Goal: Task Accomplishment & Management: Use online tool/utility

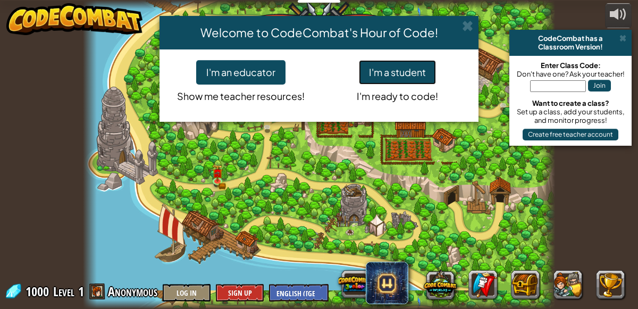
click at [373, 62] on button "I'm a student" at bounding box center [397, 72] width 77 height 24
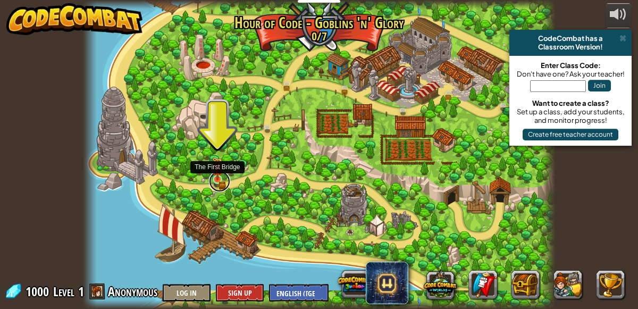
click at [218, 181] on link at bounding box center [219, 181] width 21 height 21
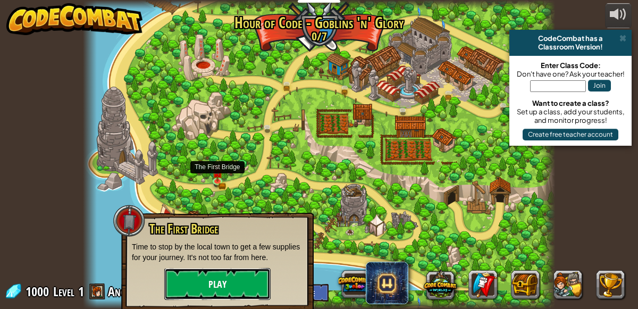
click at [203, 276] on button "Play" at bounding box center [217, 284] width 106 height 32
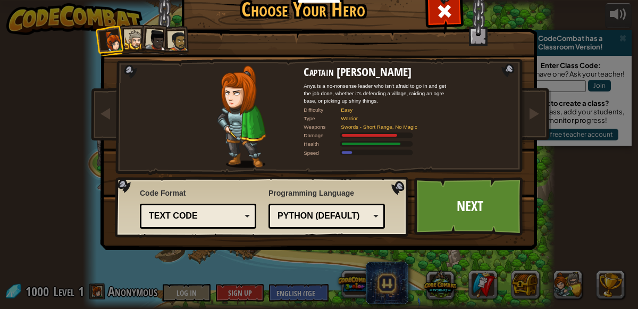
click at [204, 218] on div "Text code" at bounding box center [195, 216] width 92 height 12
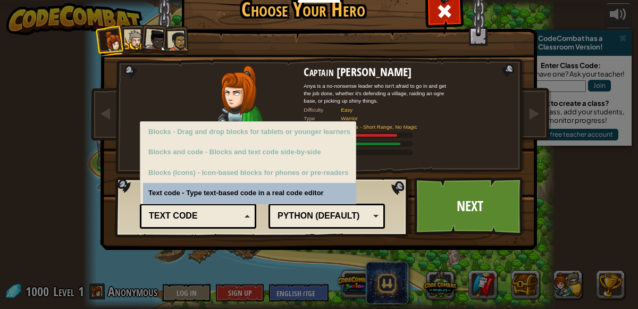
click at [207, 214] on div "Text code" at bounding box center [195, 216] width 92 height 12
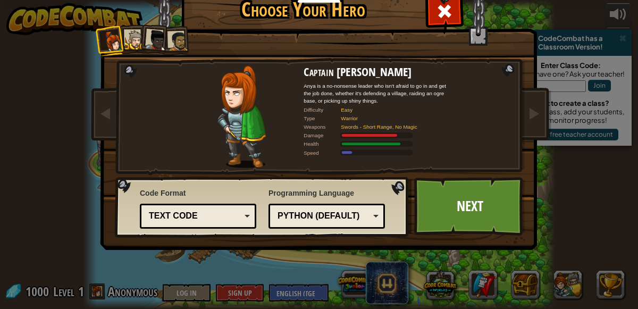
click at [170, 35] on div at bounding box center [178, 41] width 20 height 20
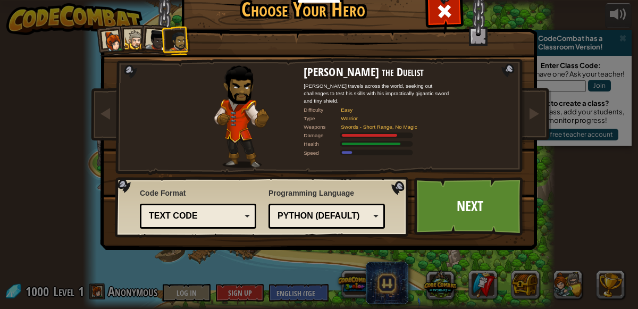
click at [153, 43] on div at bounding box center [156, 40] width 21 height 21
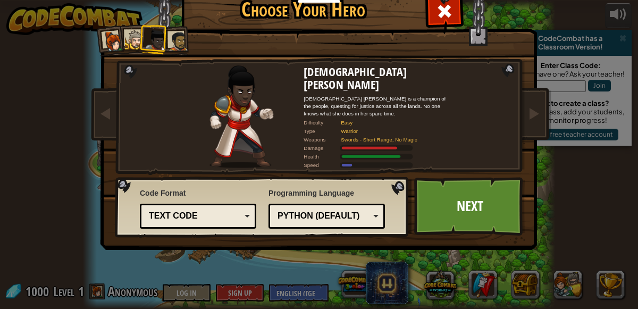
click at [132, 45] on div at bounding box center [135, 40] width 20 height 20
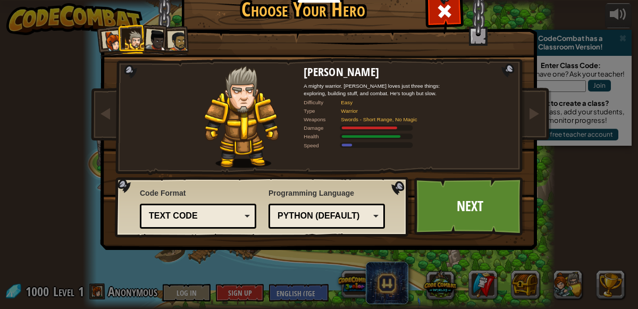
click at [116, 47] on div at bounding box center [113, 41] width 21 height 21
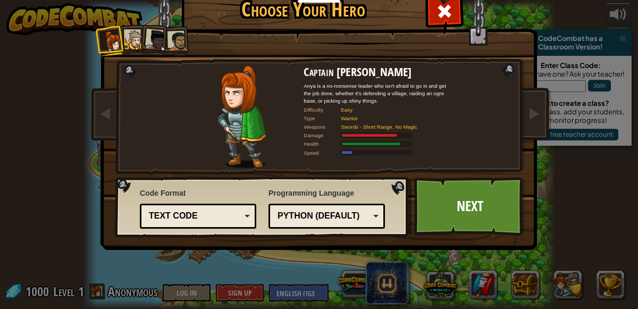
click at [135, 47] on div at bounding box center [135, 40] width 20 height 20
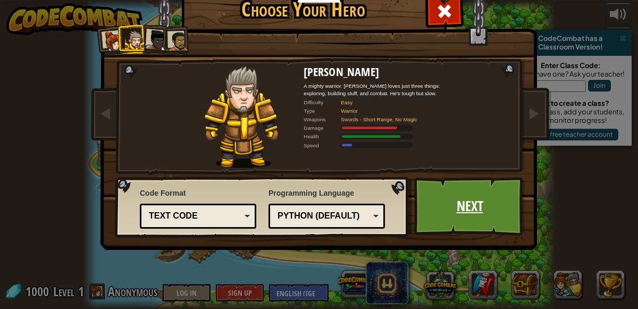
click at [449, 182] on link "Next" at bounding box center [469, 206] width 111 height 59
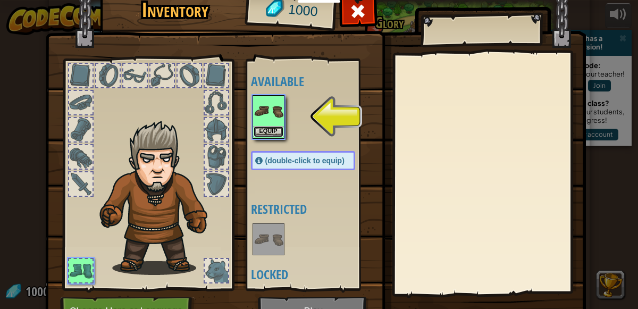
click at [263, 135] on button "Equip" at bounding box center [269, 131] width 30 height 11
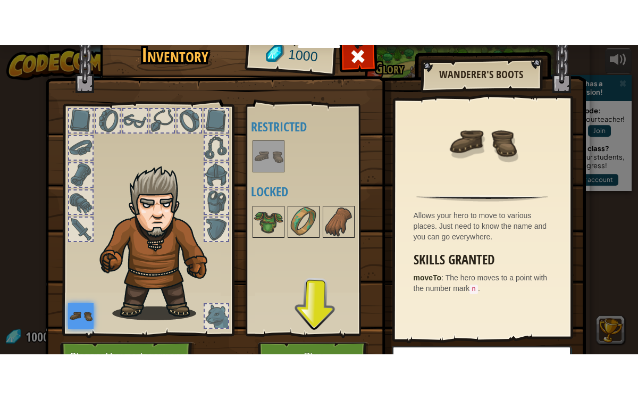
scroll to position [57, 0]
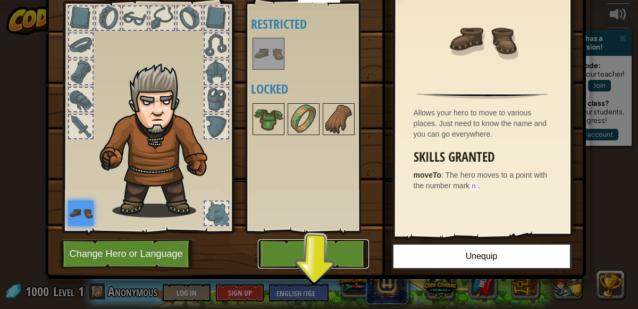
click at [316, 245] on button "Play" at bounding box center [313, 253] width 111 height 29
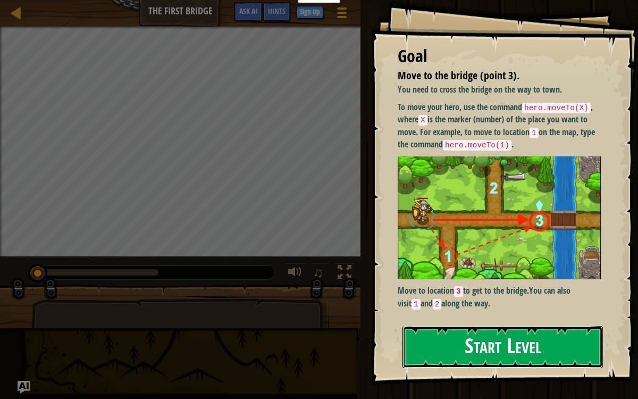
click at [457, 309] on button "Start Level" at bounding box center [503, 347] width 201 height 42
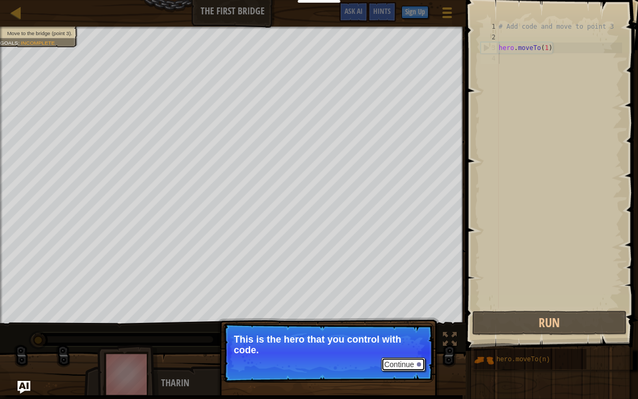
click at [401, 309] on button "Continue" at bounding box center [403, 364] width 44 height 14
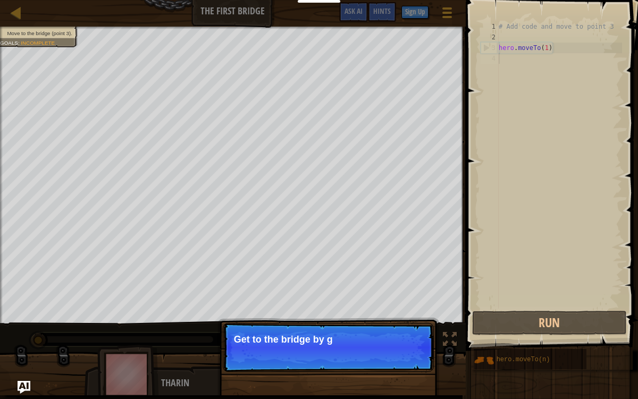
click at [401, 309] on p "Continue Get to the bridge by g" at bounding box center [328, 347] width 211 height 49
click at [401, 309] on p "Continue Get to the bridge by going to" at bounding box center [328, 347] width 211 height 49
click at [401, 309] on p "Continue Get to the bridge by going to point" at bounding box center [328, 347] width 211 height 49
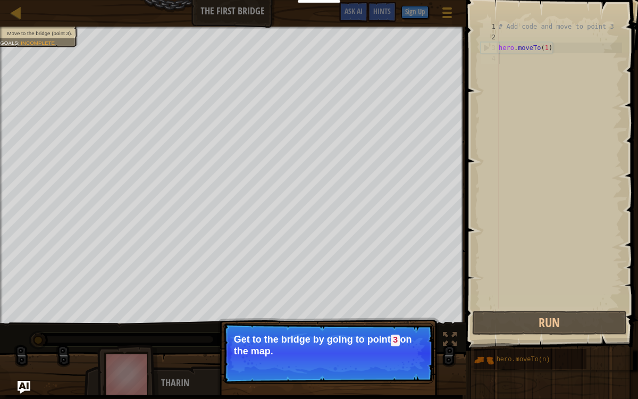
click at [401, 309] on button "Continue" at bounding box center [403, 366] width 44 height 14
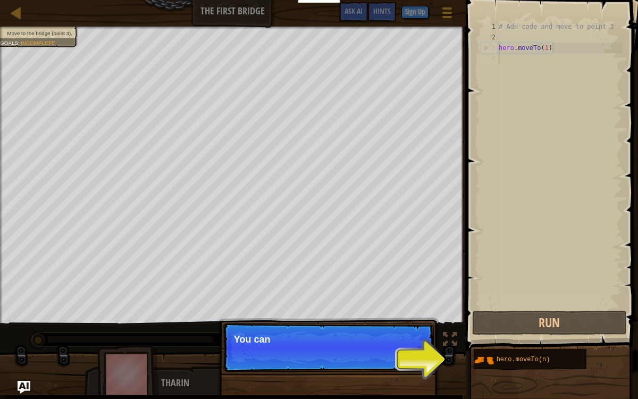
click at [405, 309] on p "Continue You can" at bounding box center [328, 347] width 211 height 49
click at [405, 309] on p "Continue You can use the" at bounding box center [328, 347] width 211 height 49
click at [404, 309] on p "Continue You can use these methods. Ri" at bounding box center [328, 347] width 211 height 49
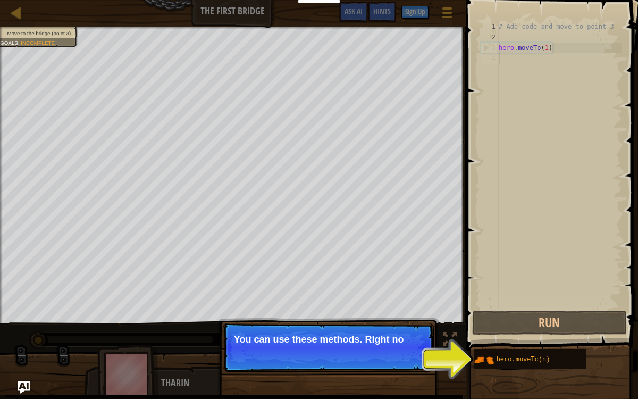
click at [404, 309] on p "Continue You can use these methods. Right no" at bounding box center [328, 347] width 211 height 49
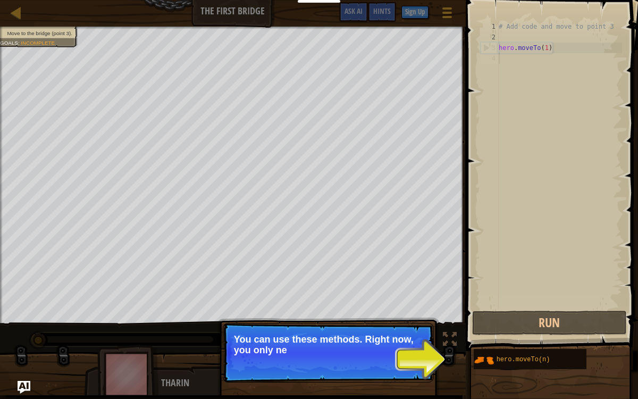
click at [404, 309] on p "Continue You can use these methods. Right now, you only ne" at bounding box center [328, 353] width 211 height 60
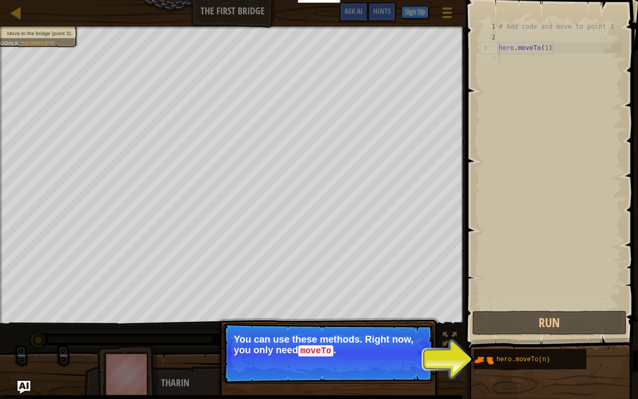
click at [404, 309] on button "Continue" at bounding box center [403, 366] width 44 height 14
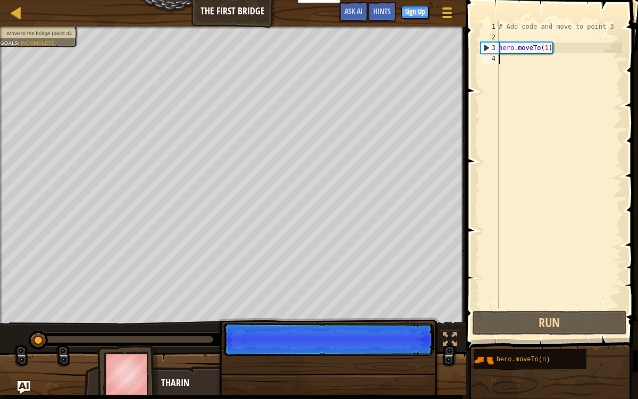
click at [404, 309] on p "Continue" at bounding box center [328, 339] width 211 height 33
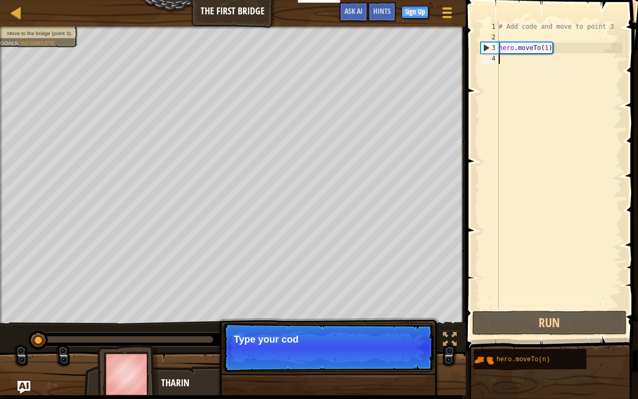
click at [404, 309] on p "Continue Type your cod" at bounding box center [328, 347] width 211 height 49
click at [404, 309] on p "Continue Type your code on t" at bounding box center [328, 347] width 211 height 49
click at [404, 309] on p "Continue Type your code on the right. Add" at bounding box center [328, 347] width 211 height 49
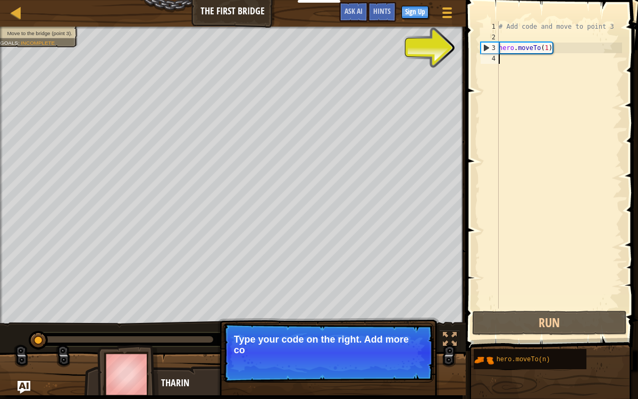
click at [404, 309] on p "Continue Type your code on the right. Add more co" at bounding box center [328, 353] width 211 height 60
click at [404, 309] on p "Continue Type your code on the right. Add more code to get to" at bounding box center [328, 353] width 211 height 60
click at [404, 309] on p "Continue Type your code on the right. Add more code to get to point `" at bounding box center [328, 353] width 211 height 60
click at [404, 309] on button "Continue" at bounding box center [403, 364] width 44 height 14
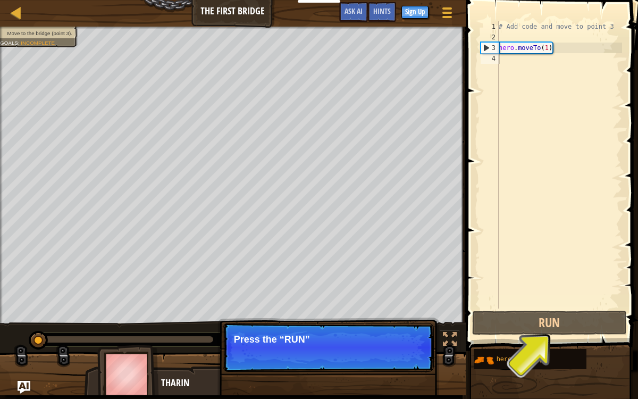
click at [404, 309] on p "Continue Press the “RUN”" at bounding box center [328, 347] width 211 height 49
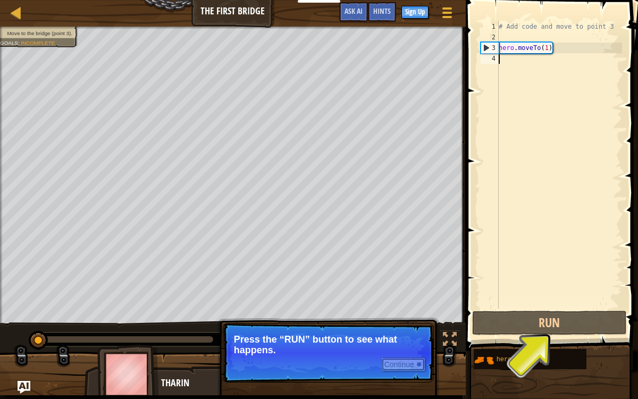
click at [405, 309] on button "Continue" at bounding box center [403, 364] width 44 height 14
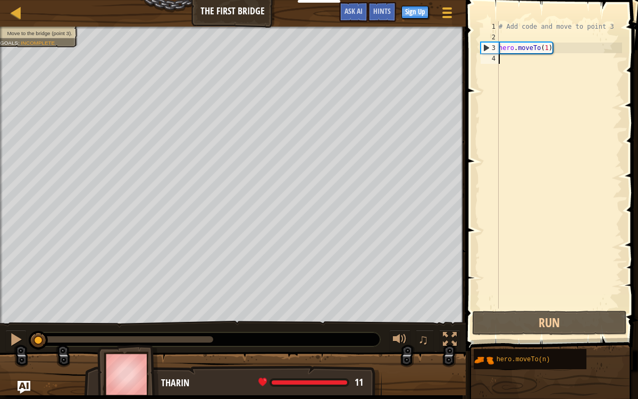
click at [405, 309] on div at bounding box center [233, 378] width 466 height 53
click at [540, 51] on div "# Add code and move to point 3 hero . moveTo ( 1 )" at bounding box center [560, 175] width 126 height 309
type textarea "hero.moveTo(1)"
click at [548, 53] on div "# Add code and move to point 3 hero . moveTo ( 1 )" at bounding box center [560, 175] width 126 height 309
click at [545, 49] on div "# Add code and move to point 3 hero . moveTo ( 1 )" at bounding box center [560, 175] width 126 height 309
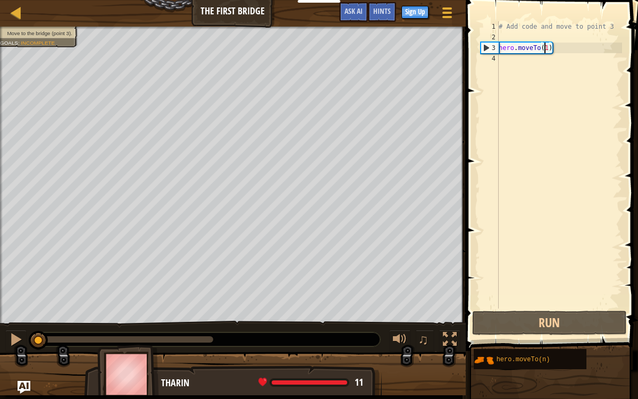
click at [540, 45] on div "# Add code and move to point 3 hero . moveTo ( 1 )" at bounding box center [560, 175] width 126 height 309
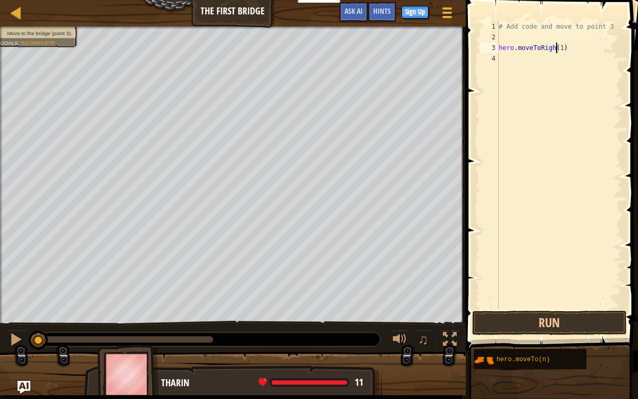
scroll to position [5, 5]
click at [531, 309] on button "Run" at bounding box center [549, 323] width 155 height 24
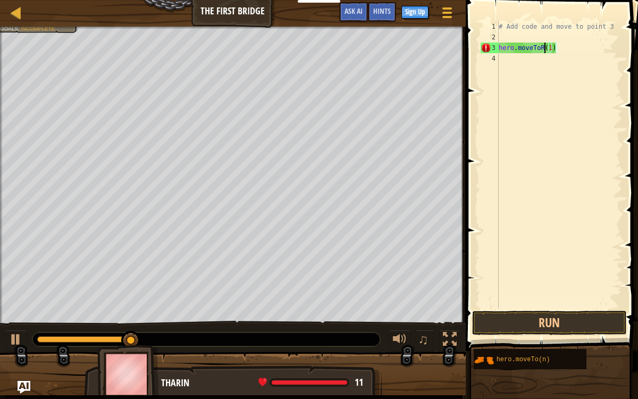
type textarea "hero.moveTo(1)"
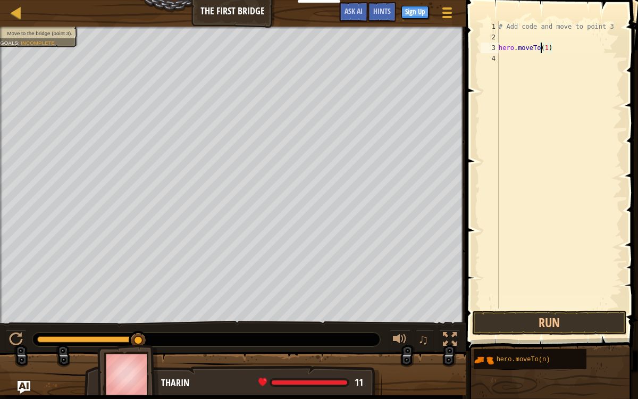
click at [543, 48] on div "# Add code and move to point 3 hero . moveTo ( 1 )" at bounding box center [560, 175] width 126 height 309
click at [490, 309] on button "Run" at bounding box center [549, 323] width 155 height 24
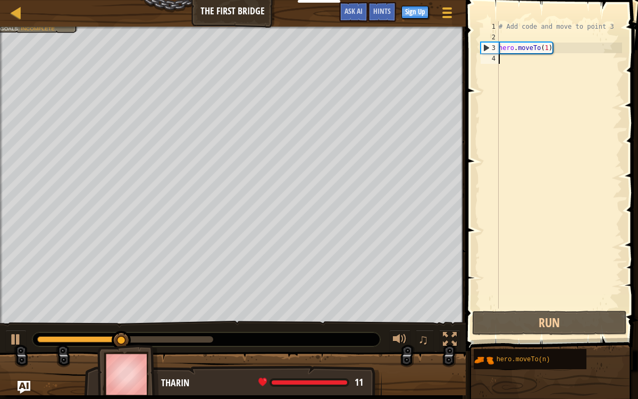
click at [559, 55] on div "# Add code and move to point 3 hero . moveTo ( 1 )" at bounding box center [560, 175] width 126 height 309
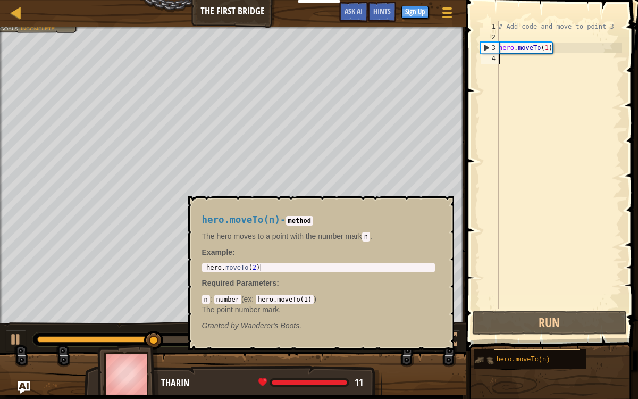
click at [544, 309] on span "hero.moveTo(n)" at bounding box center [524, 359] width 54 height 7
click at [514, 309] on div "hero.moveTo(n)" at bounding box center [537, 359] width 86 height 20
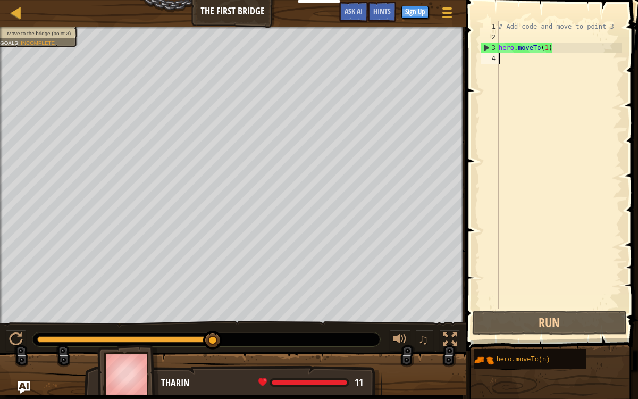
click at [539, 176] on div "# Add code and move to point 3 hero . moveTo ( 1 )" at bounding box center [560, 175] width 126 height 309
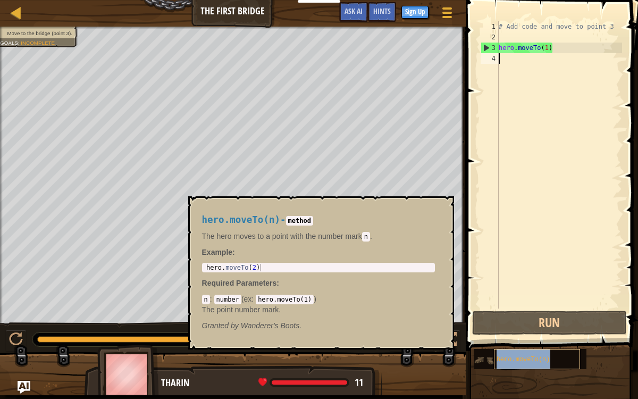
click at [499, 309] on div "hero.moveTo(n)" at bounding box center [537, 359] width 86 height 20
click at [306, 263] on div "1 hero . moveTo ( 2 ) ההההההההההההההההההההההההההההההההההההההההההההההההההההההההה…" at bounding box center [318, 268] width 233 height 10
click at [624, 31] on span at bounding box center [553, 160] width 181 height 382
click at [553, 92] on div "# Add code and move to point 3 hero . moveTo ( 1 )" at bounding box center [560, 175] width 126 height 309
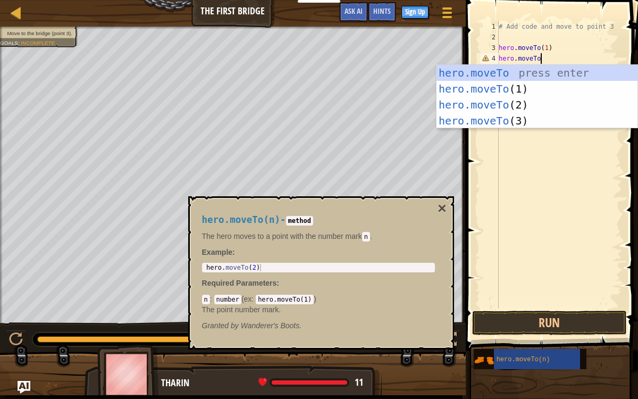
scroll to position [5, 3]
click at [563, 105] on div "hero.moveTo press enter hero.moveTo (1) press enter hero.moveTo (2) press enter…" at bounding box center [538, 113] width 202 height 96
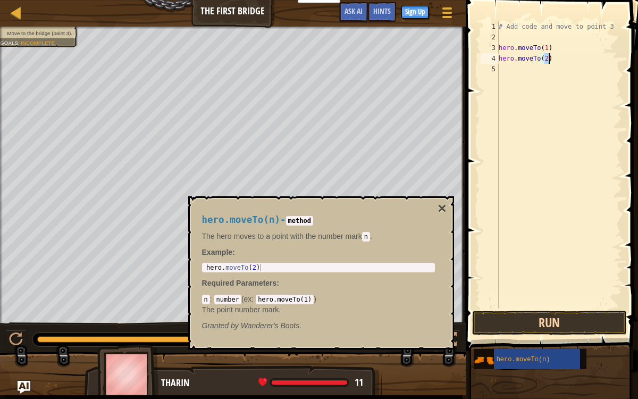
type textarea "hero.moveTo(2)"
click at [521, 309] on button "Run" at bounding box center [549, 323] width 155 height 24
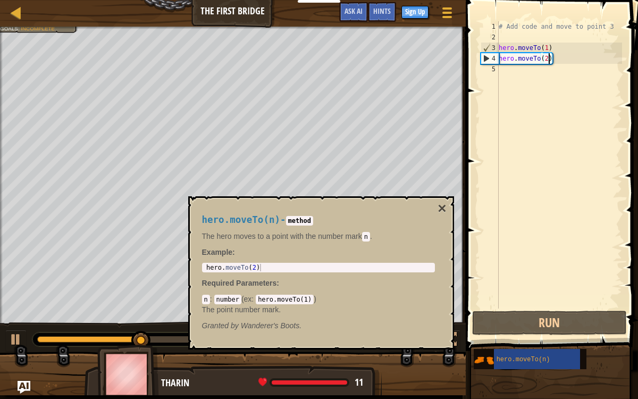
click at [564, 53] on div "# Add code and move to point 3 hero . moveTo ( 1 ) hero . moveTo ( 2 )" at bounding box center [560, 175] width 126 height 309
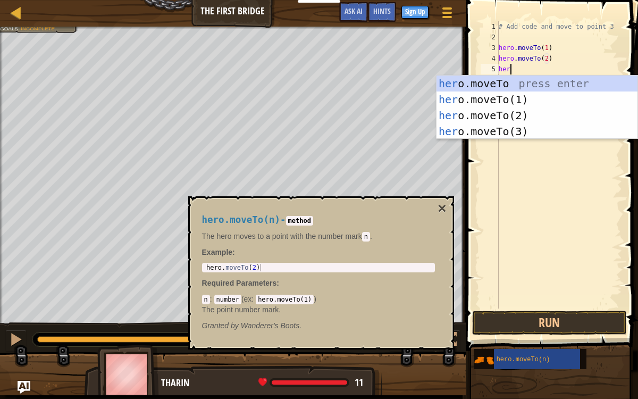
scroll to position [5, 1]
click at [512, 129] on div "hero .moveTo press enter hero .moveTo(1) press enter hero .moveTo(2) press ente…" at bounding box center [538, 124] width 202 height 96
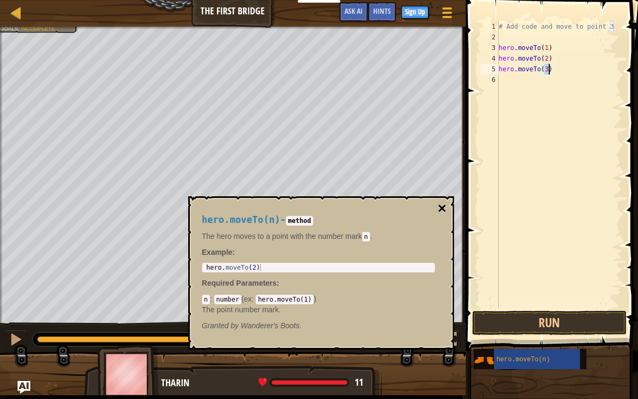
type textarea "hero.moveTo(3)"
click at [439, 207] on button "×" at bounding box center [442, 208] width 9 height 15
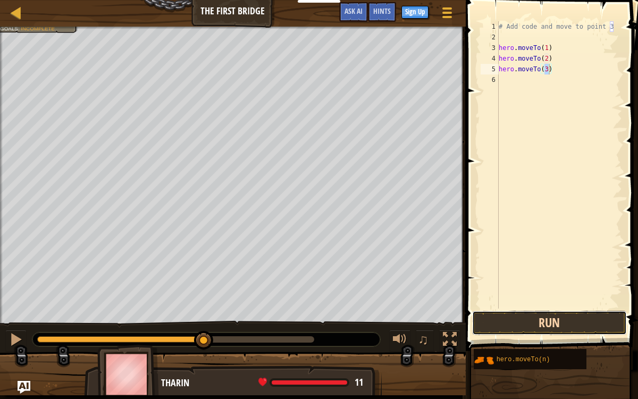
click at [541, 309] on button "Run" at bounding box center [549, 323] width 155 height 24
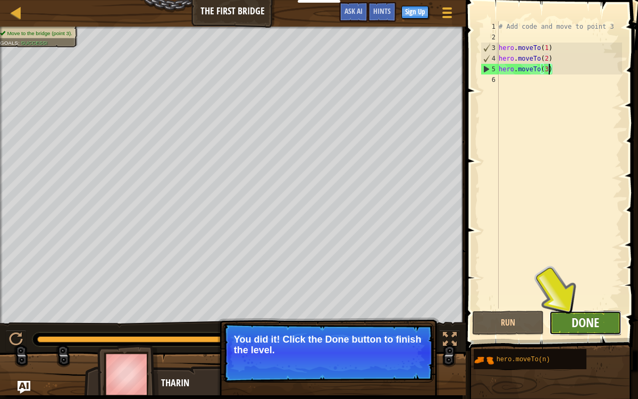
click at [577, 309] on span "Done" at bounding box center [586, 322] width 28 height 17
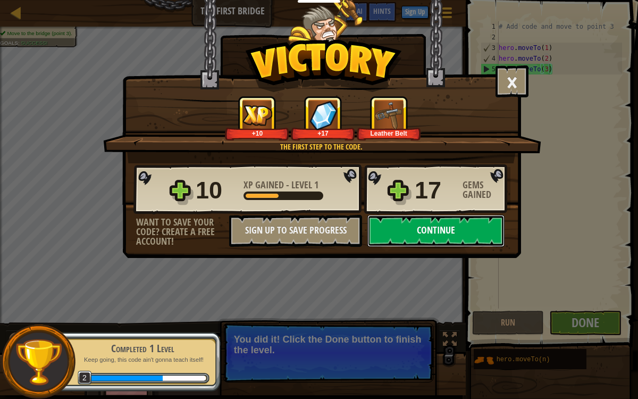
click at [393, 218] on button "Continue" at bounding box center [436, 231] width 137 height 32
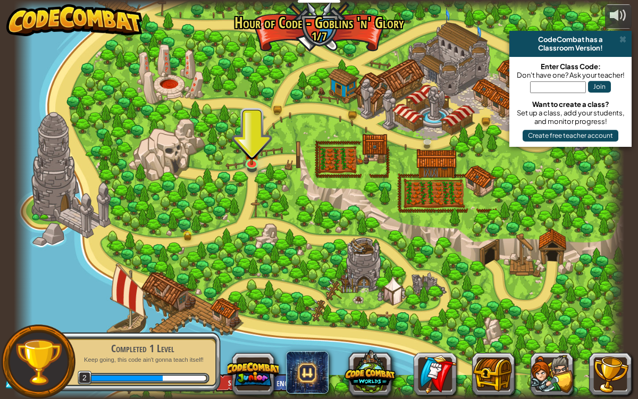
click at [273, 145] on div at bounding box center [319, 199] width 610 height 399
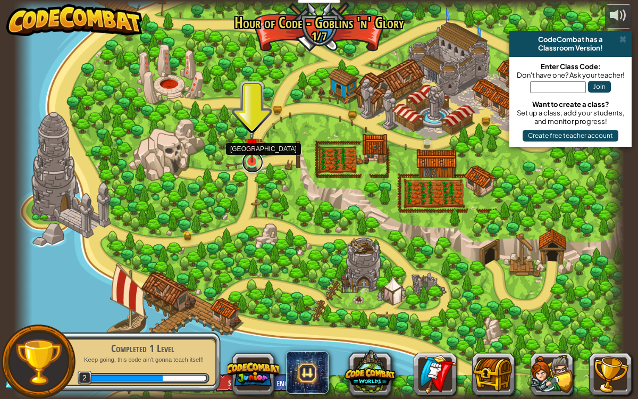
click at [251, 164] on link at bounding box center [252, 162] width 21 height 21
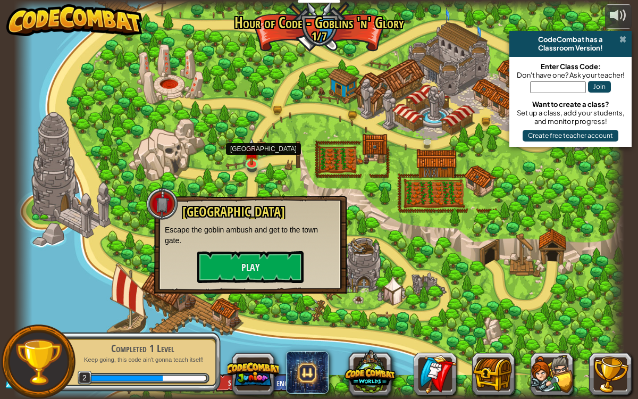
click at [624, 36] on span at bounding box center [623, 39] width 7 height 9
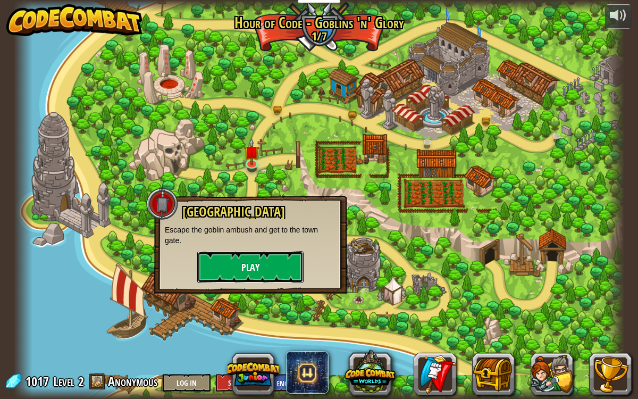
click at [241, 268] on button "Play" at bounding box center [250, 267] width 106 height 32
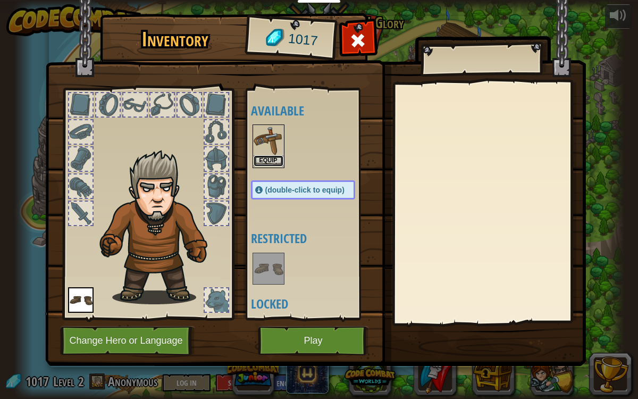
click at [263, 162] on button "Equip" at bounding box center [269, 160] width 30 height 11
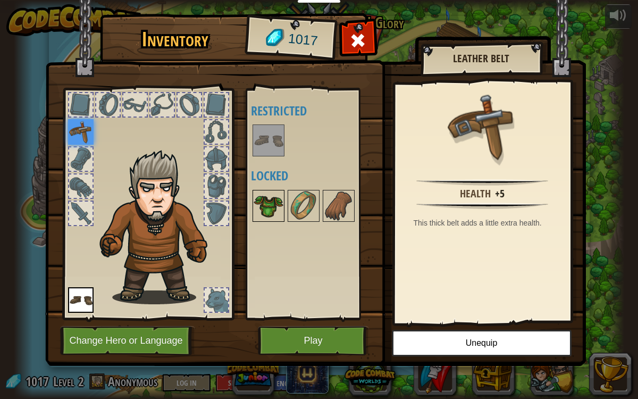
click at [260, 216] on img at bounding box center [269, 206] width 30 height 30
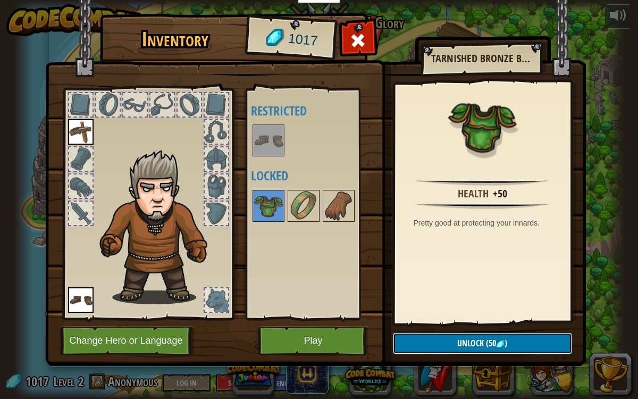
click at [432, 309] on button "Unlock (50 )" at bounding box center [482, 343] width 179 height 22
click at [434, 309] on button "Confirm" at bounding box center [482, 343] width 179 height 22
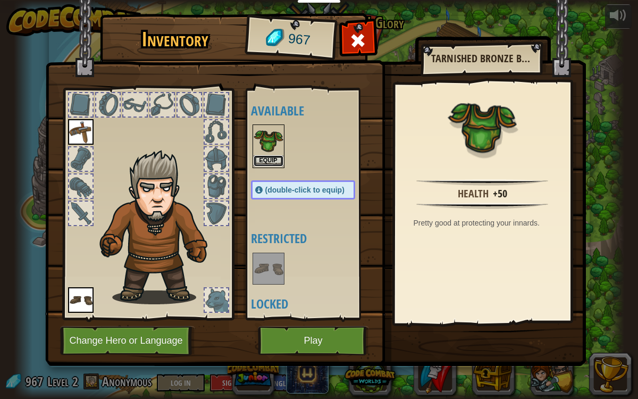
click at [273, 160] on button "Equip" at bounding box center [269, 160] width 30 height 11
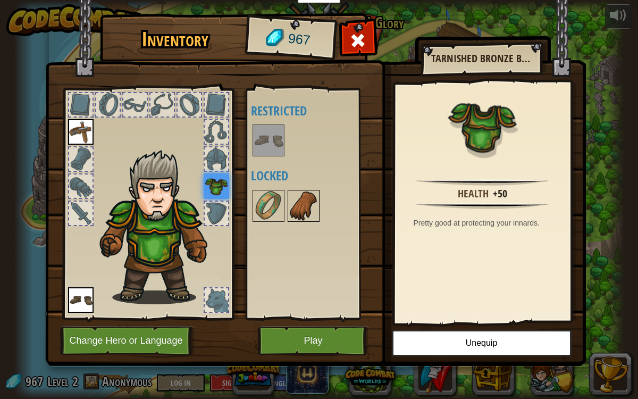
click at [290, 214] on img at bounding box center [304, 206] width 30 height 30
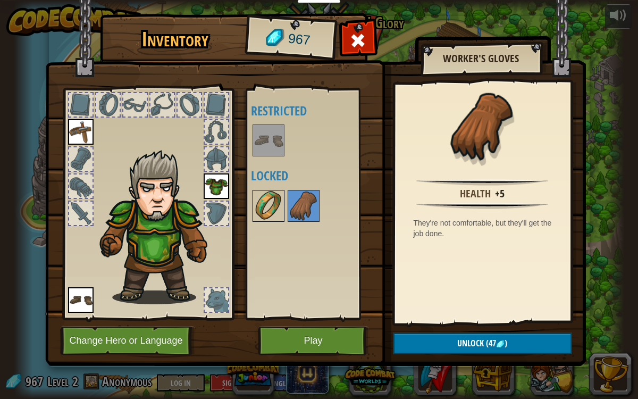
click at [270, 209] on img at bounding box center [269, 206] width 30 height 30
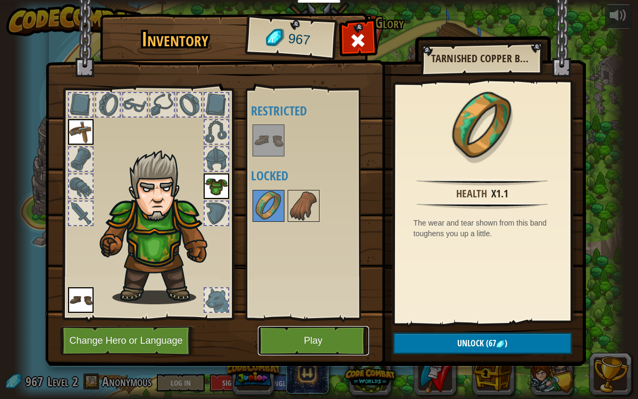
click at [348, 309] on button "Play" at bounding box center [313, 340] width 111 height 29
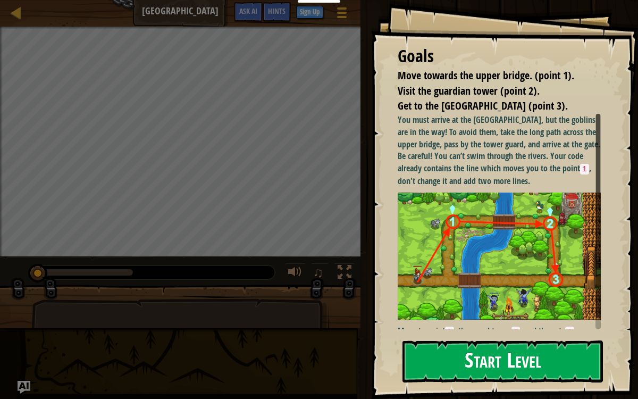
click at [449, 309] on button "Start Level" at bounding box center [503, 361] width 201 height 42
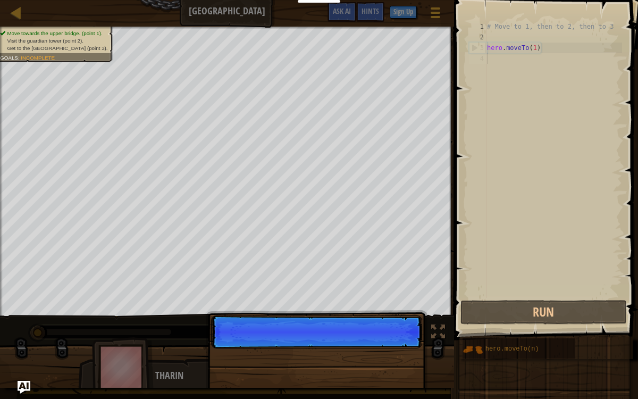
scroll to position [5, 0]
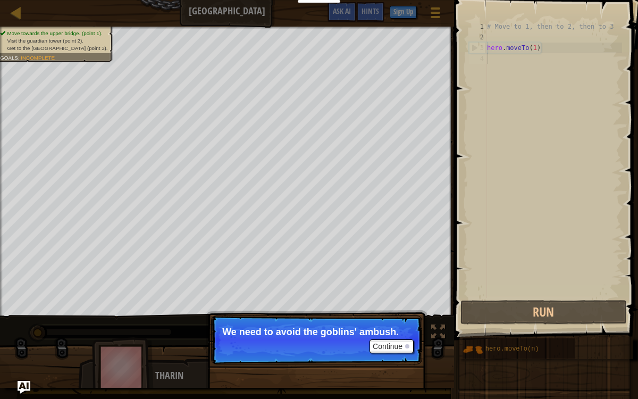
click at [399, 309] on p "Continue We need to avoid the goblins' ambush." at bounding box center [316, 339] width 211 height 49
click at [396, 309] on button "Continue" at bounding box center [392, 346] width 44 height 14
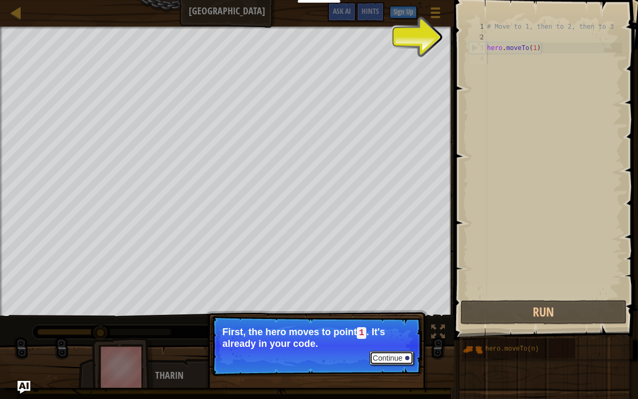
click at [398, 309] on button "Continue" at bounding box center [392, 358] width 44 height 14
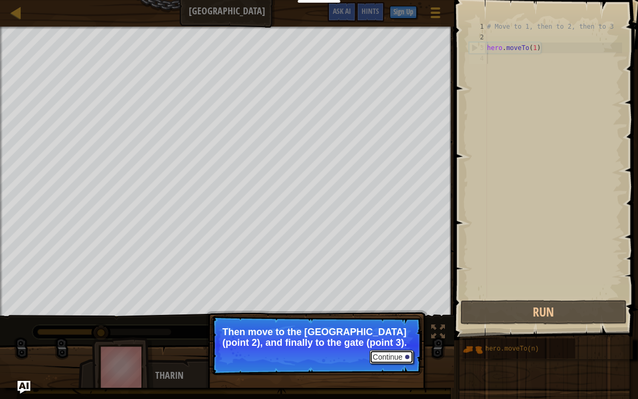
click at [397, 309] on button "Continue" at bounding box center [392, 357] width 44 height 14
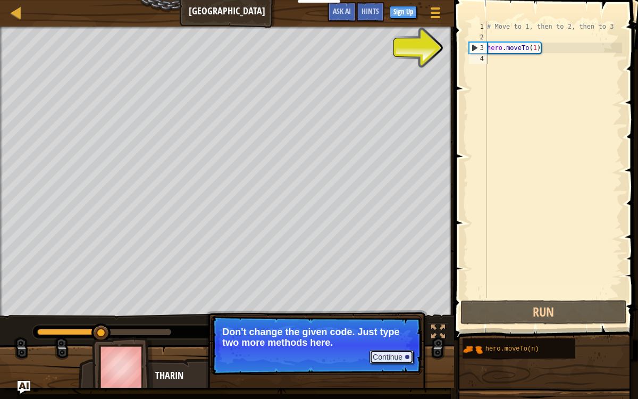
click at [397, 309] on button "Continue" at bounding box center [392, 357] width 44 height 14
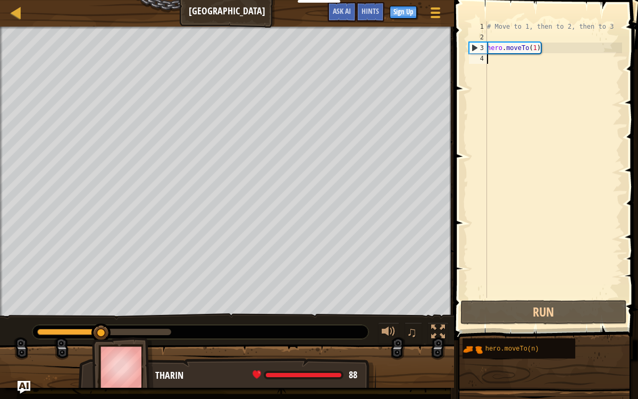
click at [549, 51] on div "# Move to 1, then to 2, then to 3 hero . moveTo ( 1 )" at bounding box center [553, 170] width 137 height 298
type textarea "hero.moveTo(1)"
click at [535, 56] on div "# Move to 1, then to 2, then to 3 hero . moveTo ( 1 )" at bounding box center [553, 170] width 137 height 298
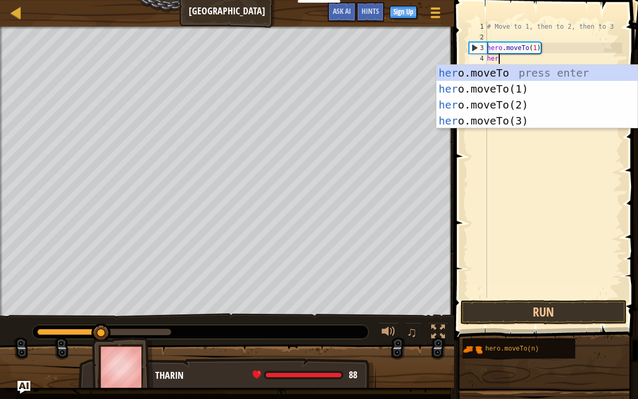
scroll to position [5, 1]
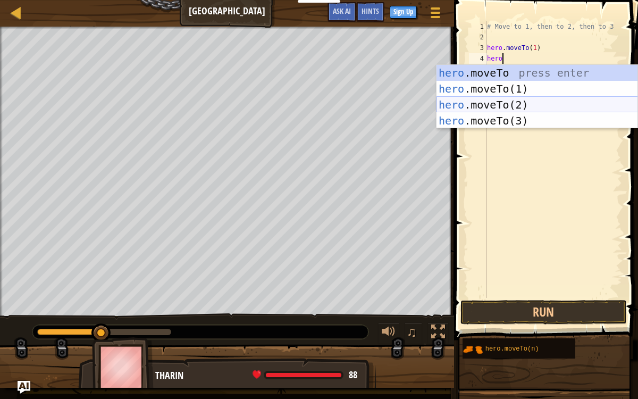
click at [517, 104] on div "hero .moveTo press enter hero .moveTo(1) press enter hero .moveTo(2) press ente…" at bounding box center [538, 113] width 202 height 96
type textarea "hero.moveTo(2)"
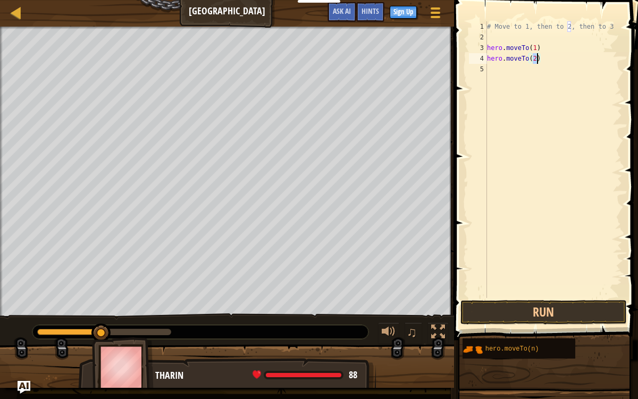
click at [516, 72] on div "# Move to 1, then to 2, then to 3 hero . moveTo ( 1 ) hero . moveTo ( 2 )" at bounding box center [553, 170] width 137 height 298
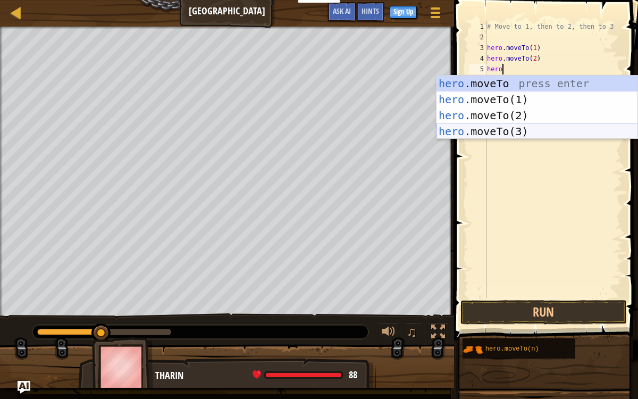
click at [490, 130] on div "hero .moveTo press enter hero .moveTo(1) press enter hero .moveTo(2) press ente…" at bounding box center [538, 124] width 202 height 96
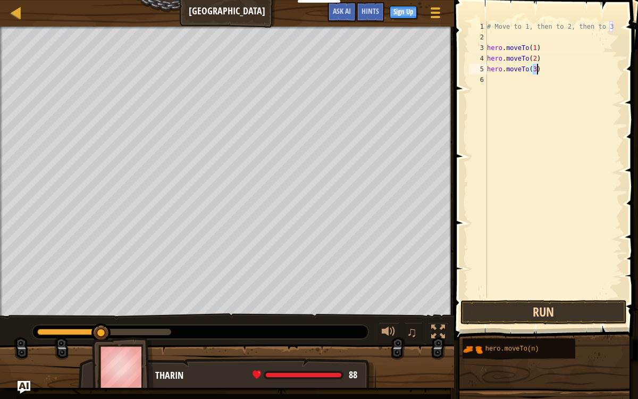
type textarea "hero.moveTo(3)"
click at [482, 305] on button "Run" at bounding box center [544, 312] width 166 height 24
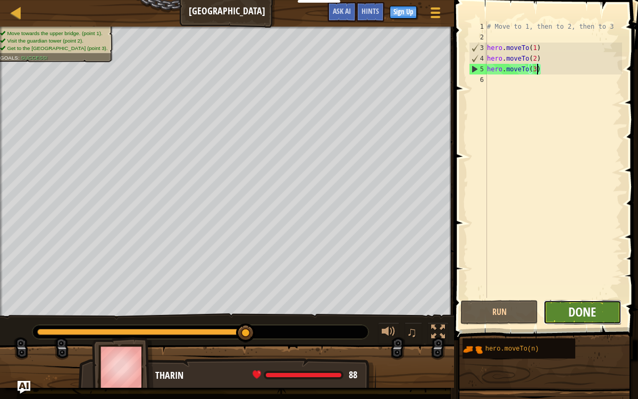
click at [572, 309] on span "Done" at bounding box center [583, 311] width 28 height 17
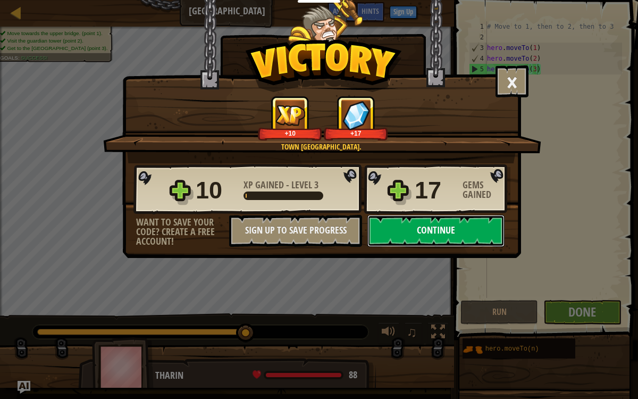
click at [401, 234] on button "Continue" at bounding box center [436, 231] width 137 height 32
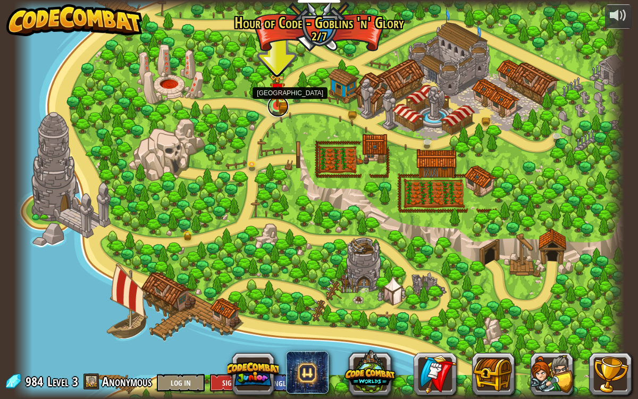
click at [275, 107] on link at bounding box center [278, 106] width 21 height 21
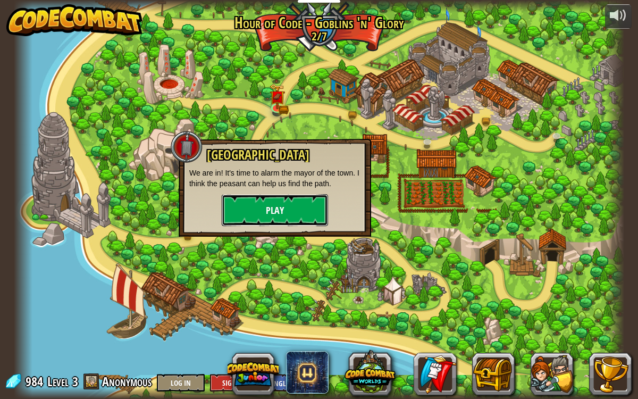
click at [252, 215] on button "Play" at bounding box center [275, 210] width 106 height 32
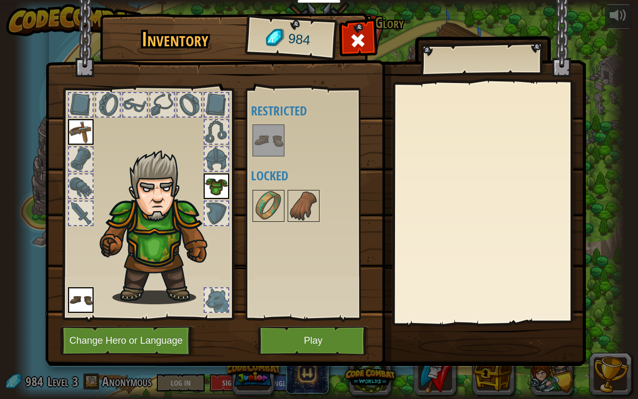
click at [78, 135] on img at bounding box center [81, 132] width 26 height 26
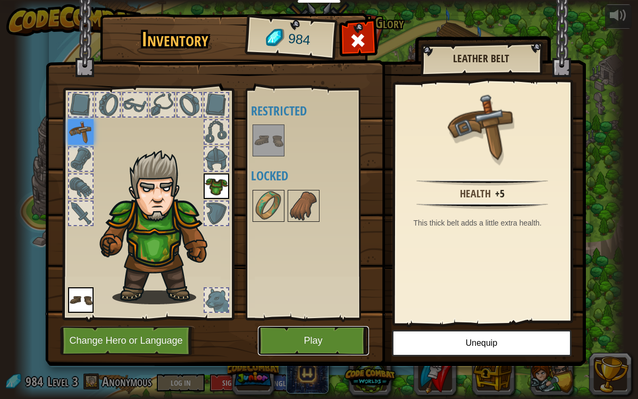
click at [292, 309] on button "Play" at bounding box center [313, 340] width 111 height 29
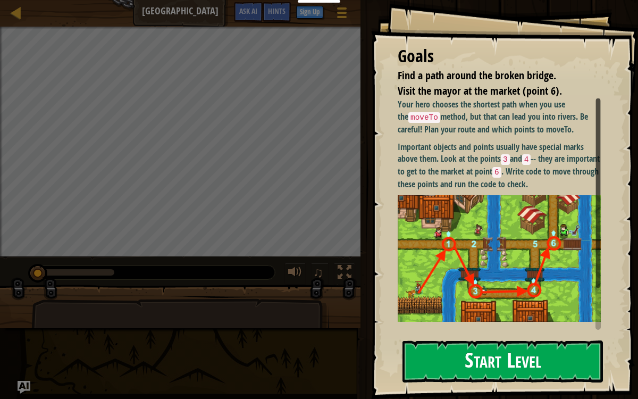
click at [540, 309] on button "Start Level" at bounding box center [503, 361] width 201 height 42
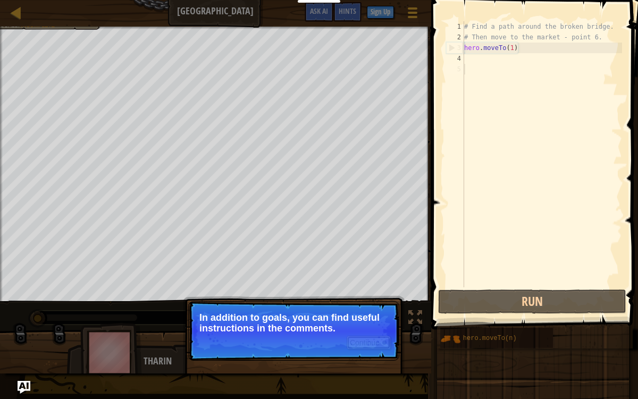
click at [377, 309] on button "Continue" at bounding box center [369, 343] width 44 height 14
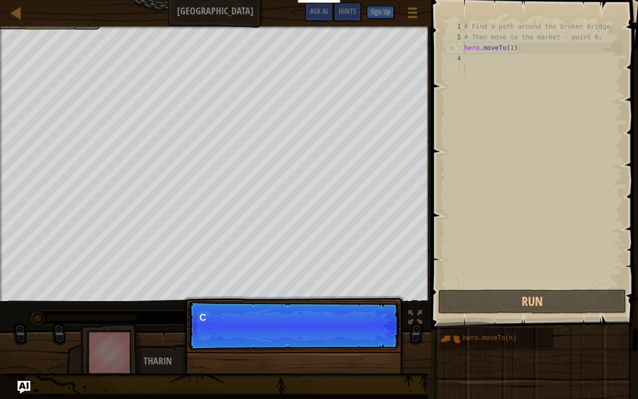
scroll to position [5, 0]
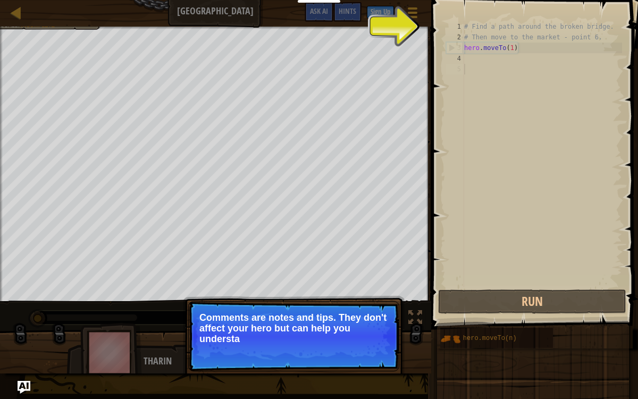
click at [377, 309] on p "Continue Comments are notes and tips. They don't affect your hero but can help …" at bounding box center [293, 336] width 211 height 70
click at [378, 309] on button "Continue" at bounding box center [369, 353] width 44 height 14
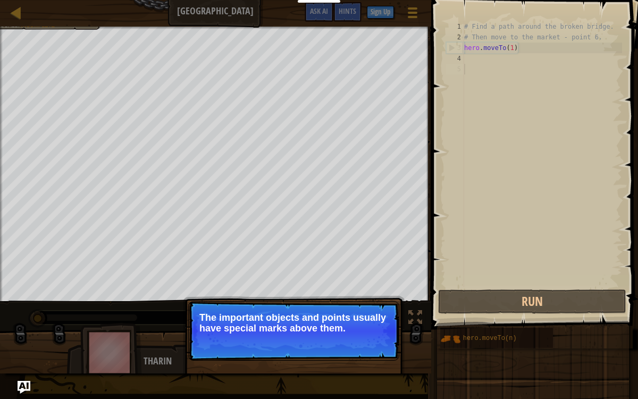
click at [368, 309] on button "Continue" at bounding box center [369, 343] width 44 height 14
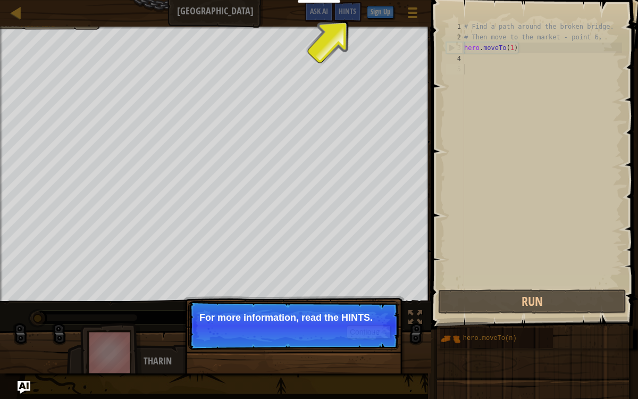
click at [367, 309] on p "Continue For more information, read the HINTS." at bounding box center [293, 325] width 211 height 49
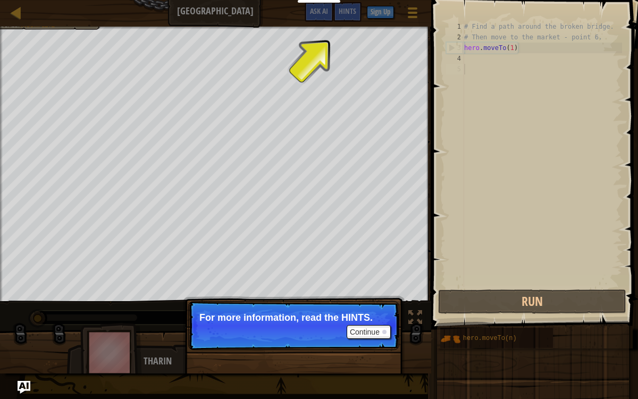
click at [368, 309] on p "Continue For more information, read the HINTS." at bounding box center [293, 325] width 211 height 49
click at [364, 309] on button "Continue" at bounding box center [369, 332] width 44 height 14
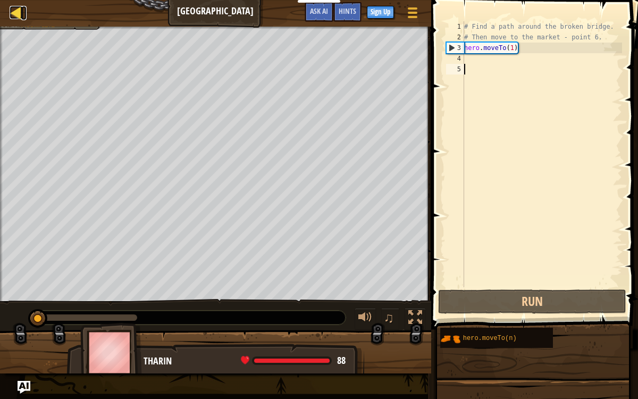
click at [15, 13] on div at bounding box center [16, 12] width 13 height 13
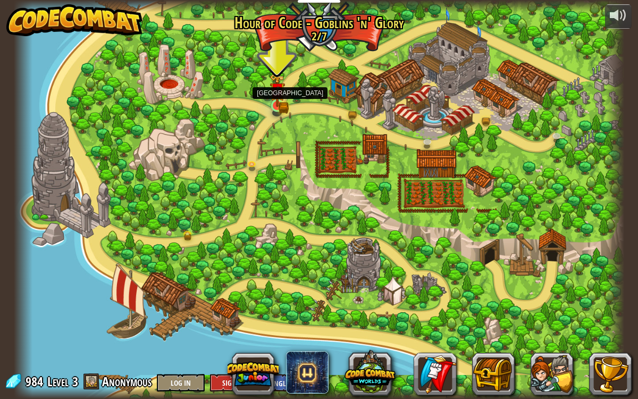
click at [271, 105] on img at bounding box center [277, 90] width 15 height 34
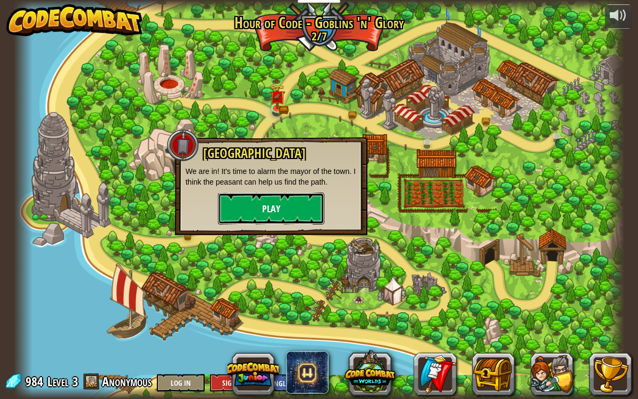
click at [314, 218] on button "Play" at bounding box center [271, 209] width 106 height 32
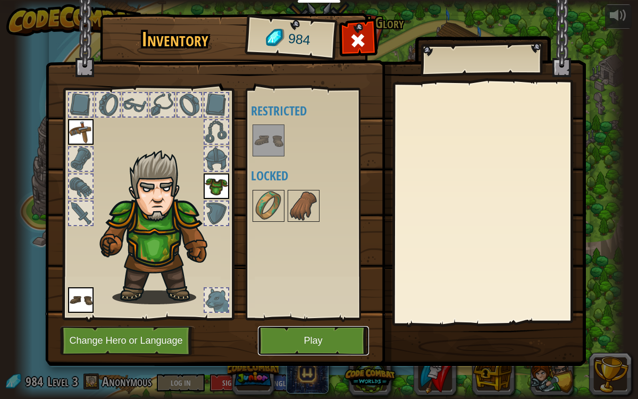
click at [329, 309] on button "Play" at bounding box center [313, 340] width 111 height 29
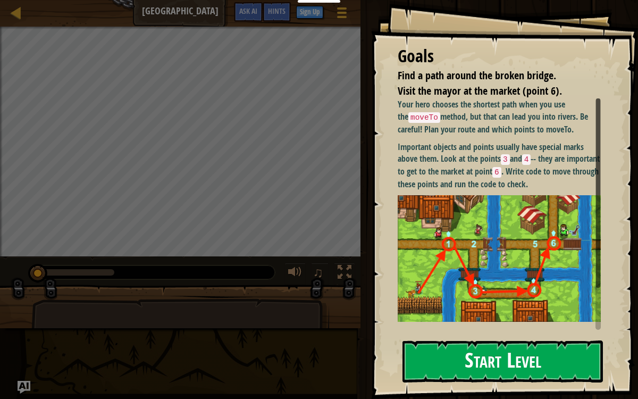
click at [516, 201] on img at bounding box center [499, 258] width 203 height 126
click at [480, 309] on button "Start Level" at bounding box center [503, 361] width 201 height 42
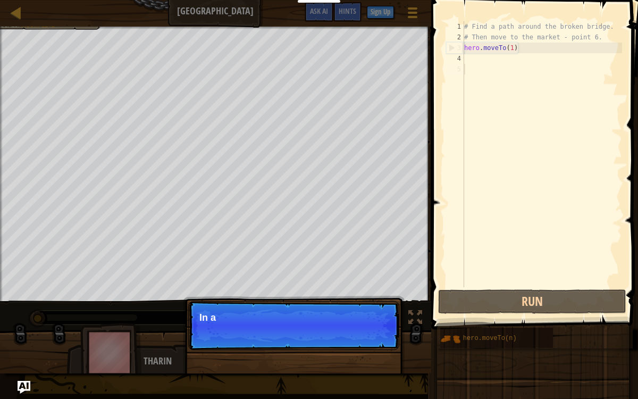
click at [488, 63] on div "# Find a path around the broken bridge. # Then move to the market - point 6. he…" at bounding box center [542, 164] width 160 height 287
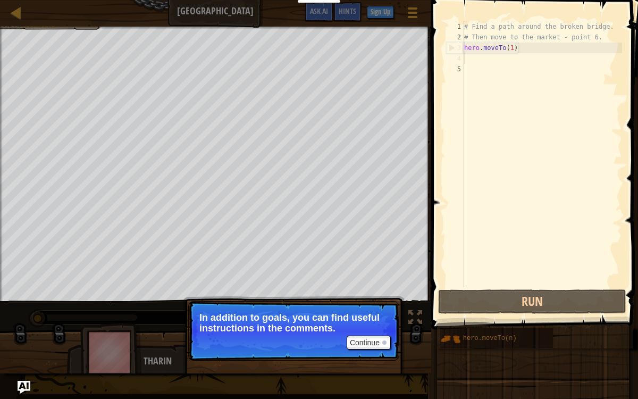
click at [373, 309] on p "Continue In addition to goals, you can find useful instructions in the comments." at bounding box center [293, 331] width 211 height 60
click at [369, 309] on button "Continue" at bounding box center [369, 343] width 44 height 14
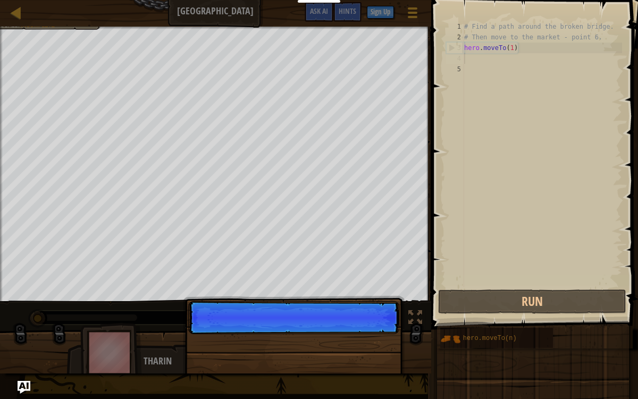
scroll to position [5, 0]
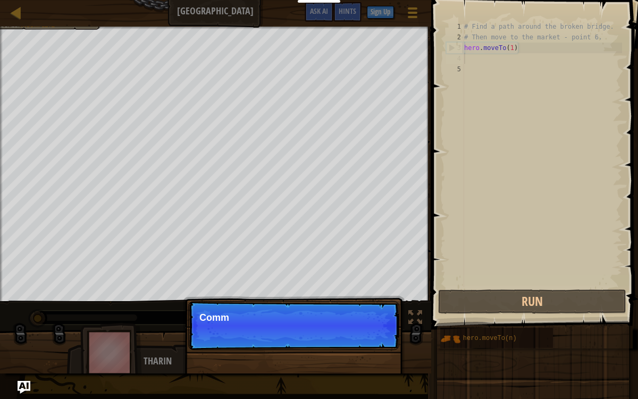
click at [369, 309] on p "Continue Comm" at bounding box center [293, 325] width 211 height 49
click at [370, 309] on p "Continue Comments are notes and ti" at bounding box center [293, 325] width 211 height 49
click at [370, 309] on p "Continue Comments are notes and tips. They don'" at bounding box center [293, 325] width 211 height 49
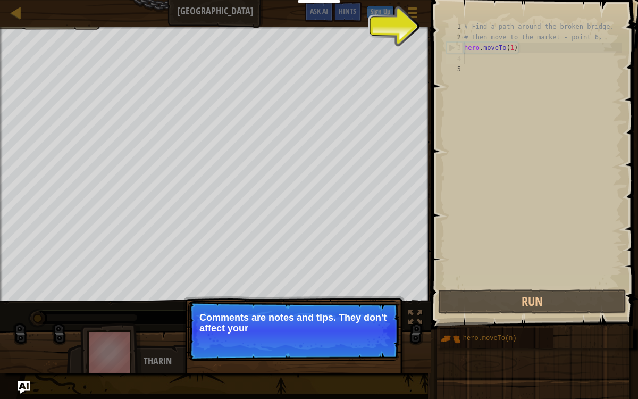
click at [370, 309] on p "Continue Comments are notes and tips. They don't affect your" at bounding box center [293, 331] width 211 height 60
click at [370, 309] on p "Continue Comments are notes and tips. They don't affect your hero but can" at bounding box center [293, 331] width 211 height 60
click at [370, 309] on p "Continue Comments are notes and tips. They don't affect your hero but can help …" at bounding box center [293, 331] width 211 height 60
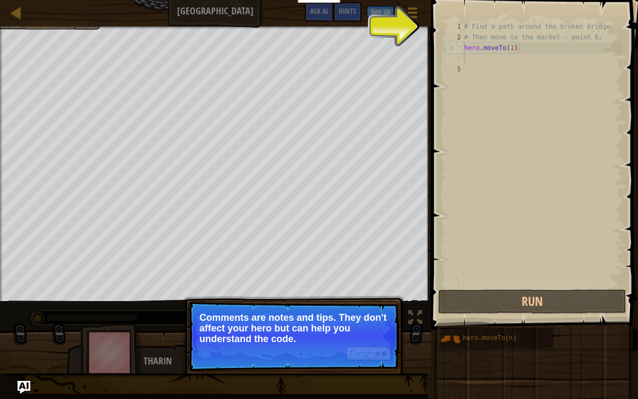
click at [372, 309] on p "Continue Comments are notes and tips. They don't affect your hero but can help …" at bounding box center [293, 336] width 211 height 70
click at [373, 309] on button "Continue" at bounding box center [369, 353] width 44 height 14
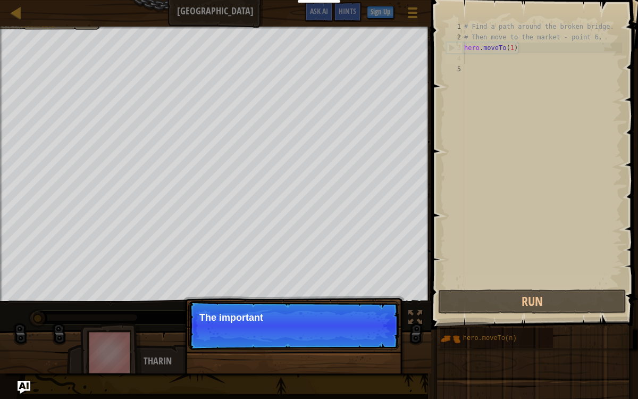
click at [373, 309] on p "Continue The important" at bounding box center [293, 325] width 211 height 49
click at [373, 309] on p "Continue The important objects and p" at bounding box center [293, 325] width 211 height 49
click at [374, 309] on div "Continue The important objects and points usually" at bounding box center [294, 379] width 222 height 157
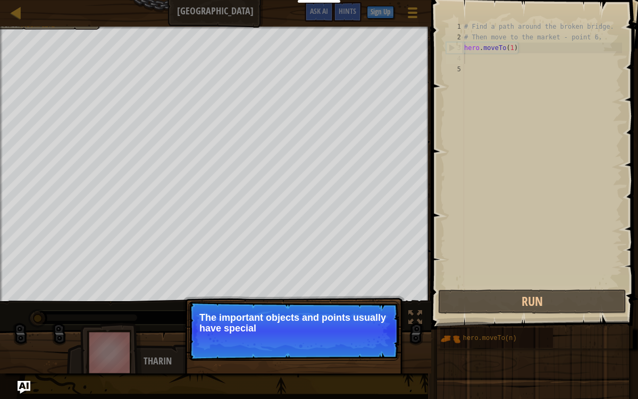
click at [372, 309] on p "Continue The important objects and points usually have special" at bounding box center [293, 331] width 211 height 60
click at [372, 309] on p "Continue The important objects and points usually have special marks a" at bounding box center [293, 331] width 211 height 60
click at [372, 309] on p "Continue The important objects and points usually have special marks above t" at bounding box center [293, 331] width 211 height 60
click at [372, 309] on button "Continue" at bounding box center [369, 343] width 44 height 14
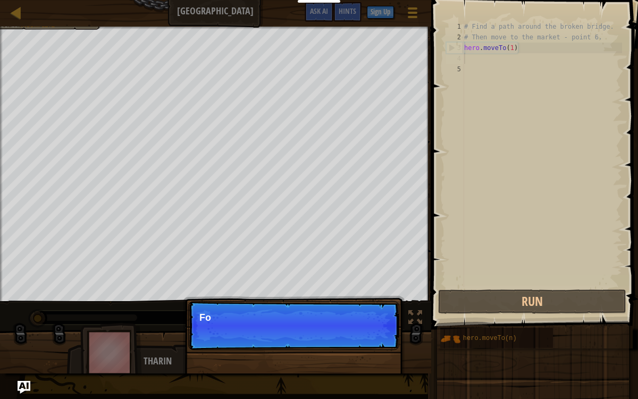
click at [372, 309] on p "Continue Fo" at bounding box center [293, 325] width 211 height 49
click at [372, 309] on p "Continue For more" at bounding box center [293, 325] width 211 height 49
click at [372, 309] on p "Continue For more inform" at bounding box center [293, 325] width 211 height 49
click at [372, 309] on p "Continue For more information, read th" at bounding box center [293, 325] width 211 height 49
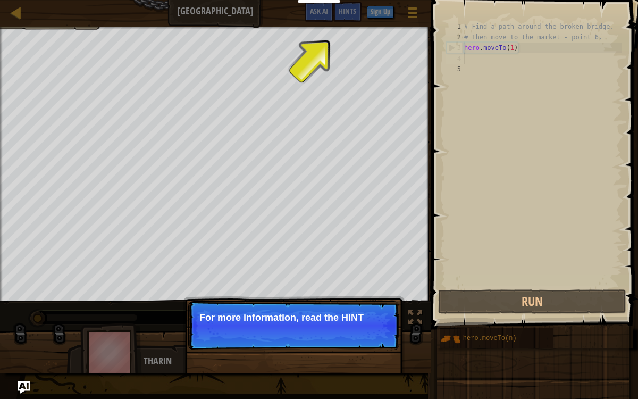
click at [372, 309] on p "Continue For more information, read the HINT" at bounding box center [293, 325] width 211 height 49
click at [372, 309] on p "Continue For more information, read the HINTS." at bounding box center [293, 325] width 211 height 49
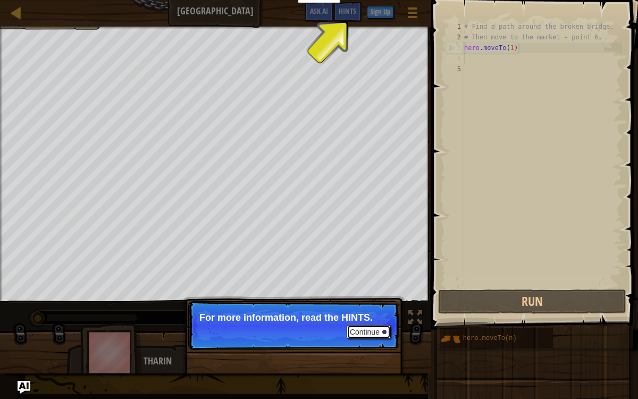
click at [366, 309] on button "Continue" at bounding box center [369, 332] width 44 height 14
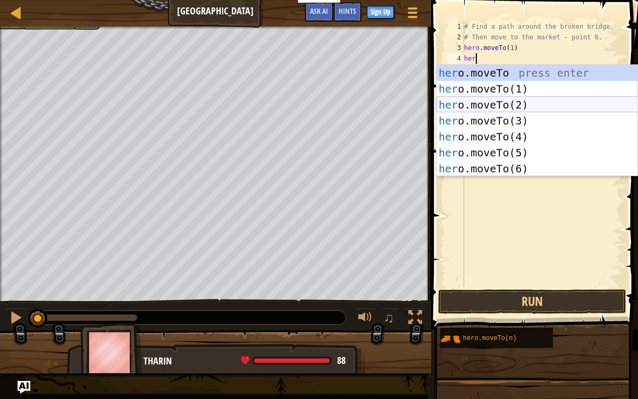
click at [533, 102] on div "her o.moveTo press enter her o.moveTo(1) press enter her o.moveTo(2) press ente…" at bounding box center [538, 137] width 202 height 144
type textarea "hero.moveTo(2)"
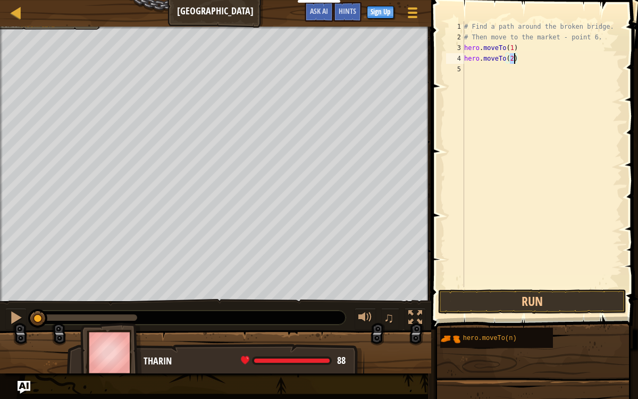
click at [493, 76] on div "# Find a path around the broken bridge. # Then move to the market - point 6. he…" at bounding box center [542, 164] width 160 height 287
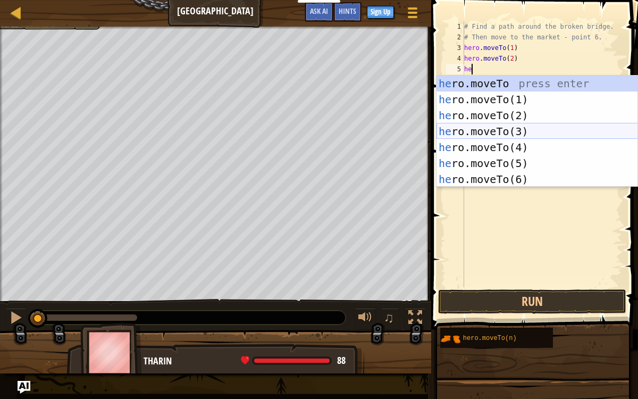
click at [498, 130] on div "he ro.moveTo press enter he ro.moveTo(1) press enter he ro.moveTo(2) press ente…" at bounding box center [538, 148] width 202 height 144
type textarea "hero.moveTo(3)"
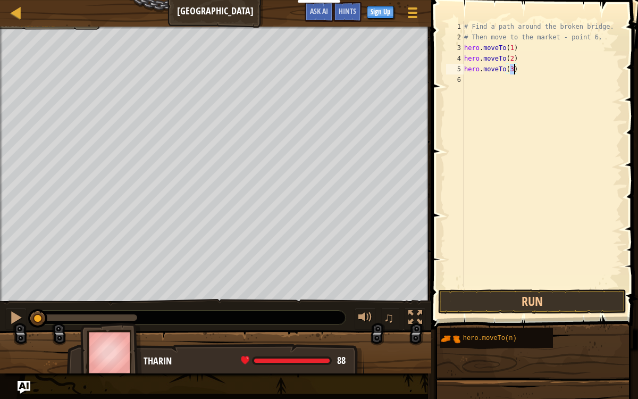
click at [480, 79] on div "# Find a path around the broken bridge. # Then move to the market - point 6. he…" at bounding box center [542, 164] width 160 height 287
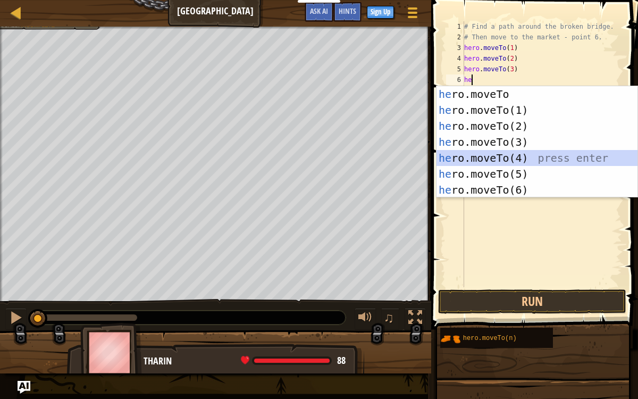
click at [503, 155] on div "he ro.moveTo press enter he ro.moveTo(1) press enter he ro.moveTo(2) press ente…" at bounding box center [538, 158] width 202 height 144
type textarea "hero.moveTo(4)"
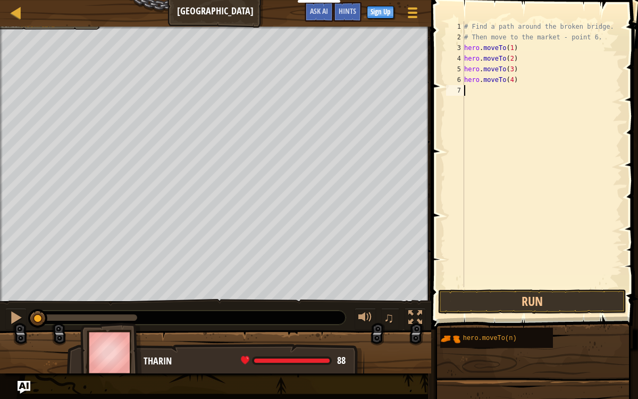
click at [473, 96] on div "# Find a path around the broken bridge. # Then move to the market - point 6. he…" at bounding box center [542, 164] width 160 height 287
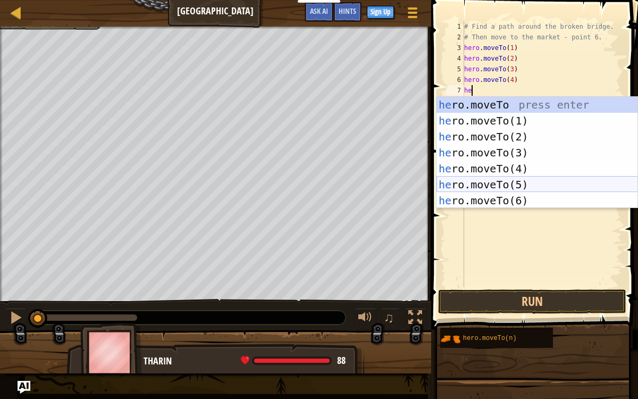
click at [499, 183] on div "he ro.moveTo press enter he ro.moveTo(1) press enter he ro.moveTo(2) press ente…" at bounding box center [538, 169] width 202 height 144
type textarea "hero.moveTo(5)"
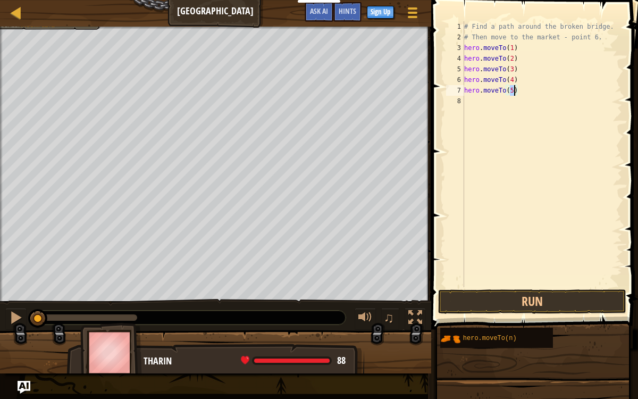
click at [479, 112] on div "# Find a path around the broken bridge. # Then move to the market - point 6. he…" at bounding box center [542, 164] width 160 height 287
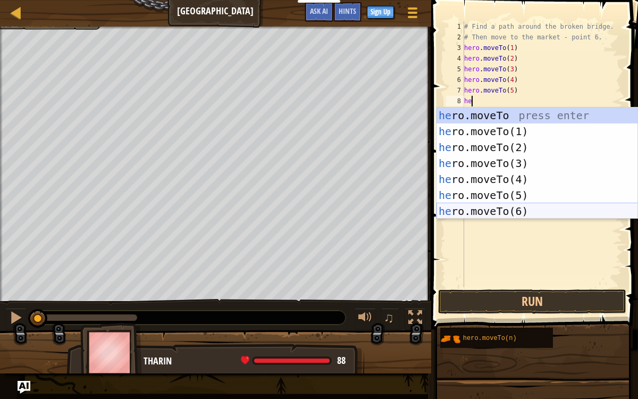
click at [508, 210] on div "he ro.moveTo press enter he ro.moveTo(1) press enter he ro.moveTo(2) press ente…" at bounding box center [538, 179] width 202 height 144
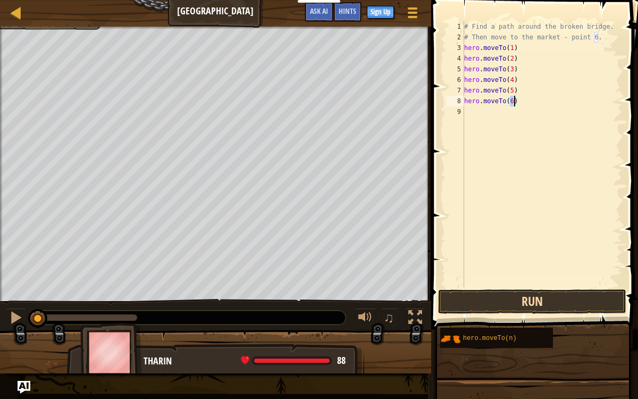
type textarea "hero.moveTo(6)"
click at [495, 302] on button "Run" at bounding box center [532, 301] width 188 height 24
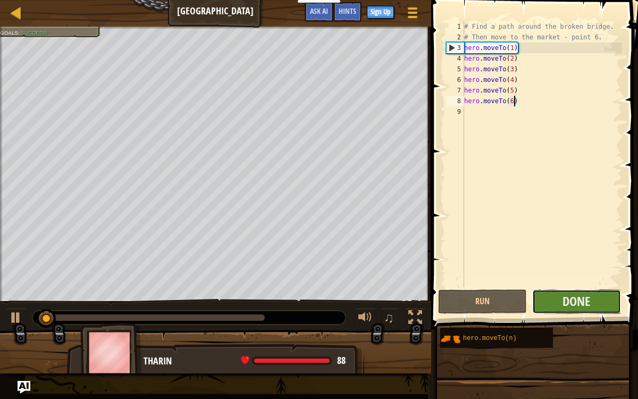
click at [554, 309] on button "Done" at bounding box center [576, 301] width 89 height 24
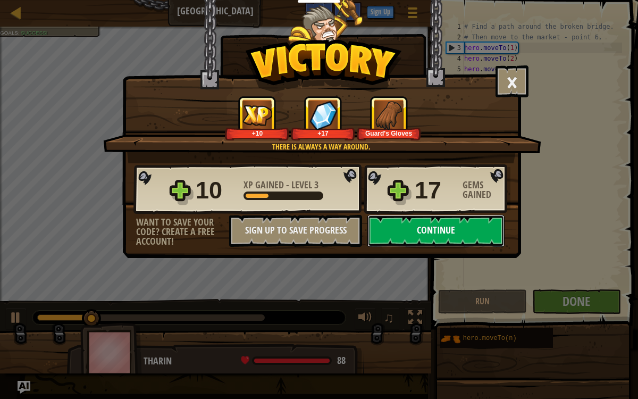
click at [437, 224] on button "Continue" at bounding box center [436, 231] width 137 height 32
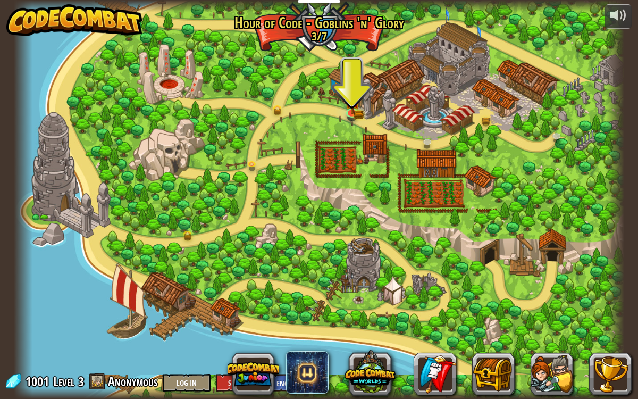
click at [438, 221] on div at bounding box center [319, 199] width 610 height 399
click at [348, 98] on img at bounding box center [352, 95] width 9 height 9
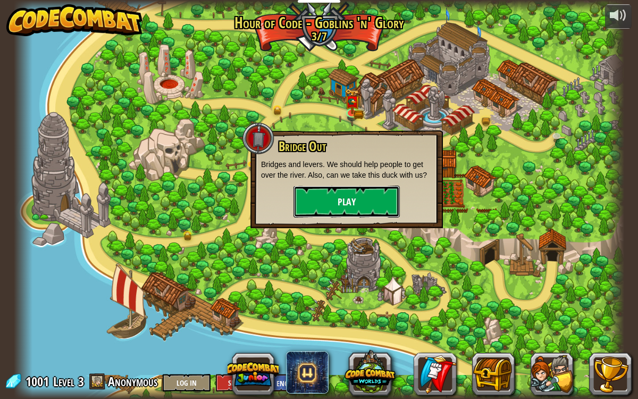
click at [338, 198] on button "Play" at bounding box center [347, 202] width 106 height 32
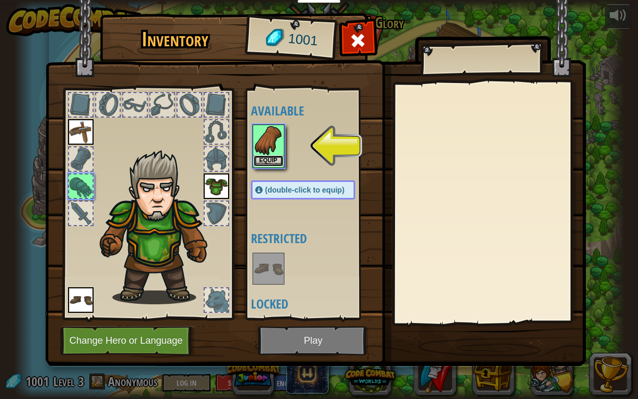
click at [274, 160] on button "Equip" at bounding box center [269, 160] width 30 height 11
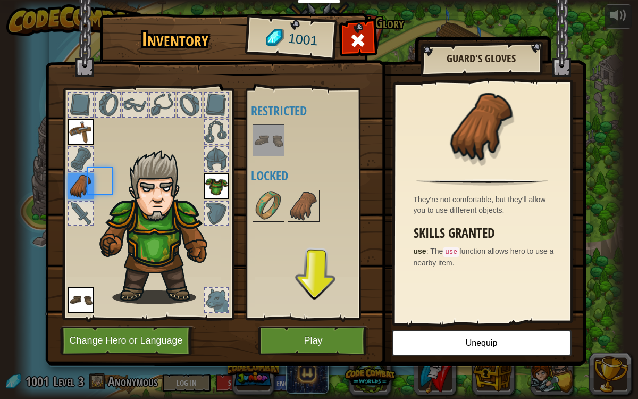
click at [274, 160] on div "Available Equip Equip Equip (double-click to equip) Restricted Locked" at bounding box center [314, 204] width 126 height 222
click at [275, 191] on img at bounding box center [269, 206] width 30 height 30
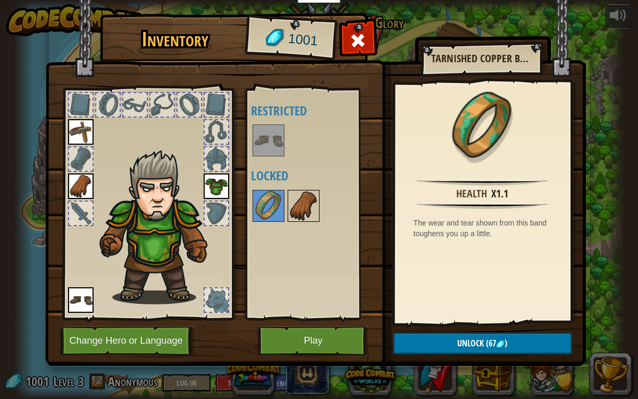
click at [293, 196] on img at bounding box center [304, 206] width 30 height 30
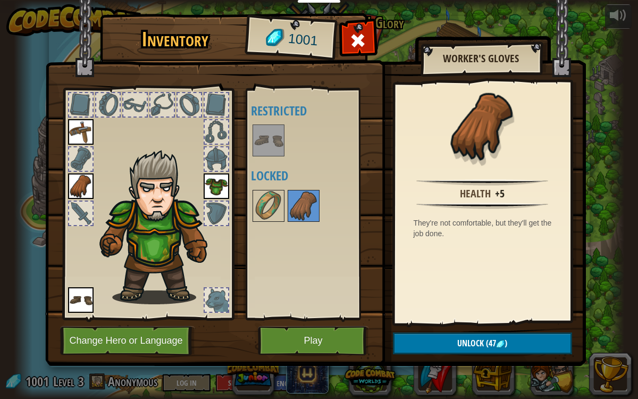
click at [80, 181] on img at bounding box center [81, 186] width 26 height 26
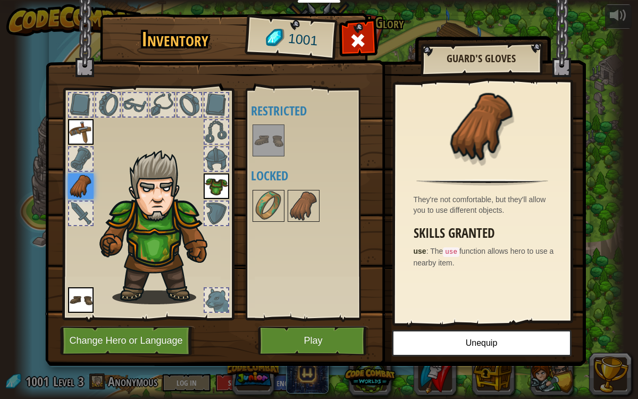
click at [216, 309] on div at bounding box center [216, 299] width 23 height 23
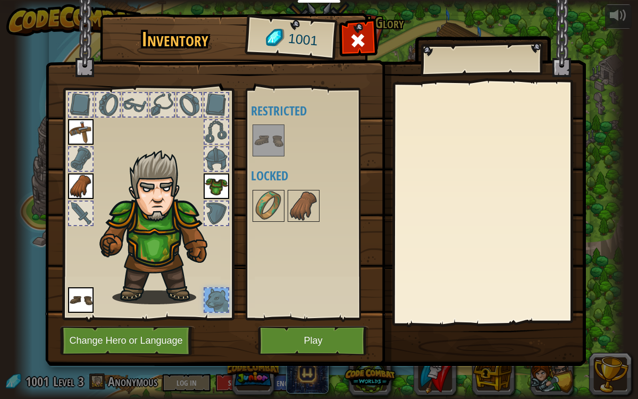
click at [216, 309] on div at bounding box center [216, 299] width 23 height 23
click at [293, 309] on button "Play" at bounding box center [313, 340] width 111 height 29
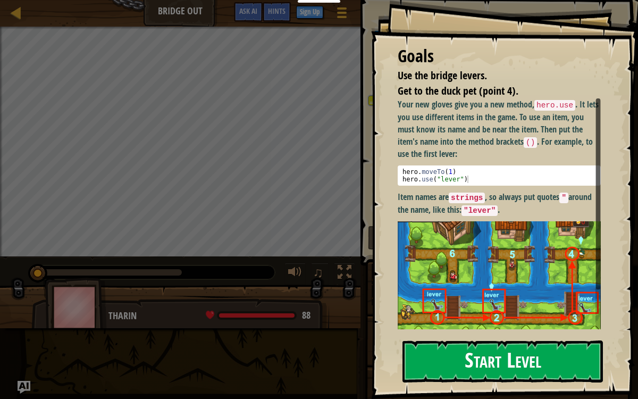
click at [520, 309] on button "Start Level" at bounding box center [503, 361] width 201 height 42
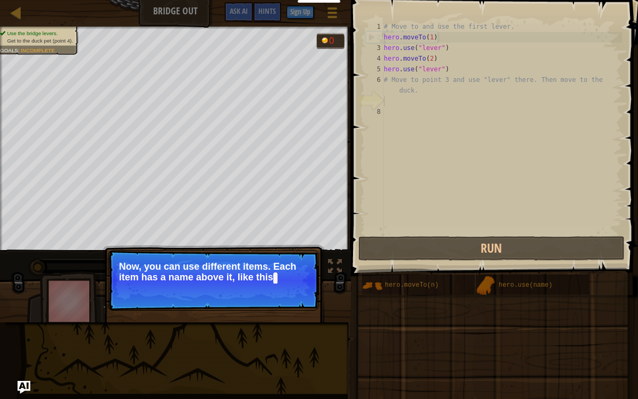
click at [294, 303] on p "Continue Now, you can use different items. Each item has a name above it, like …" at bounding box center [213, 280] width 211 height 61
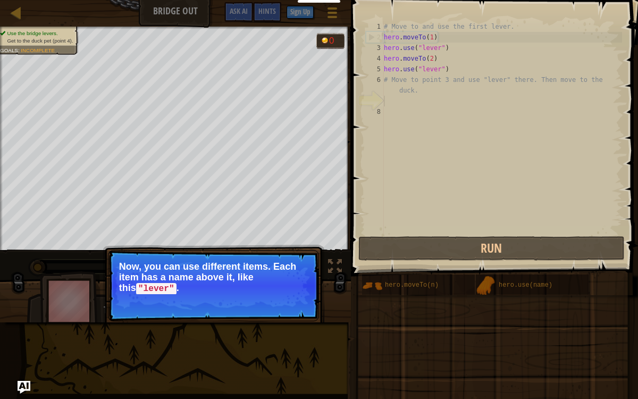
click at [294, 303] on button "Continue" at bounding box center [288, 303] width 44 height 14
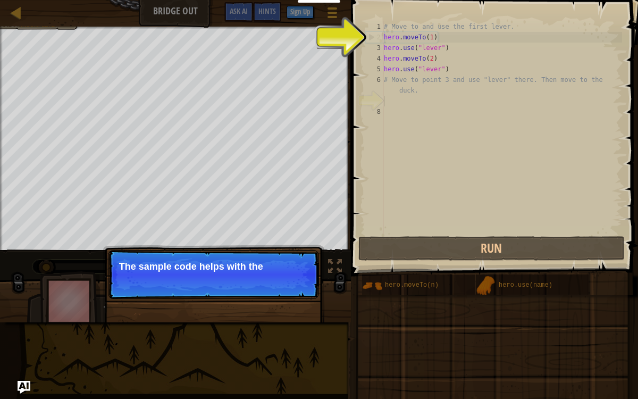
click at [294, 278] on p "Continue The sample code helps with the" at bounding box center [213, 274] width 211 height 49
click at [295, 279] on p "Continue The sample code helps with the first" at bounding box center [213, 274] width 211 height 49
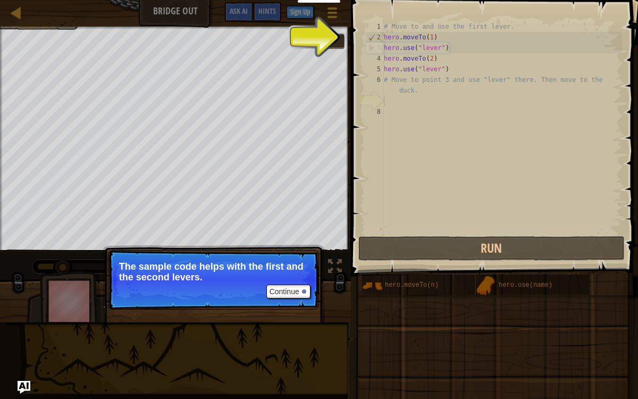
click at [296, 282] on p "Continue The sample code helps with the first and the second levers." at bounding box center [213, 280] width 211 height 60
click at [297, 284] on p "Continue The sample code helps with the first and the second levers." at bounding box center [213, 280] width 211 height 60
click at [302, 293] on button "Continue" at bounding box center [288, 292] width 44 height 14
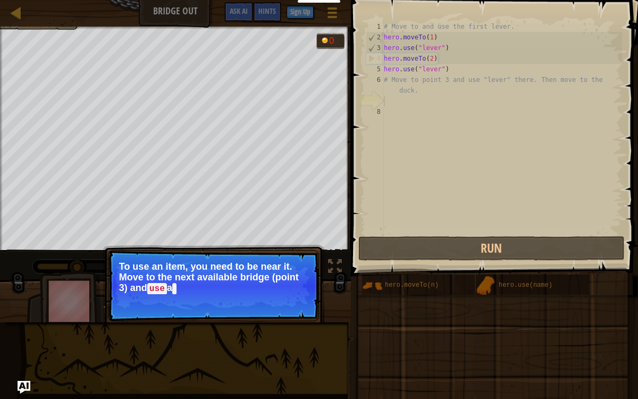
click at [301, 291] on p "To use an item, you need to be near it. Move to the next available bridge (poin…" at bounding box center [213, 277] width 189 height 33
click at [299, 304] on button "Continue" at bounding box center [288, 303] width 44 height 14
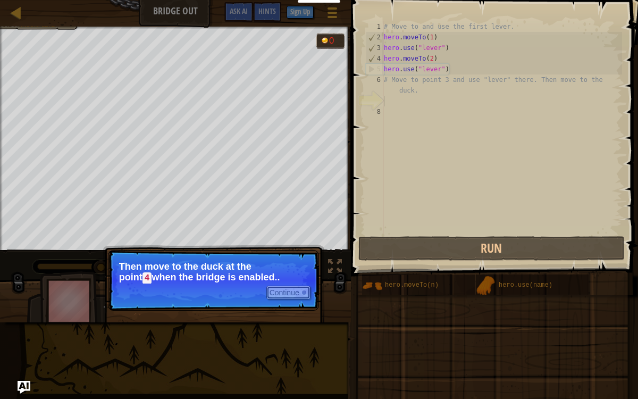
click at [296, 286] on button "Continue" at bounding box center [288, 293] width 44 height 14
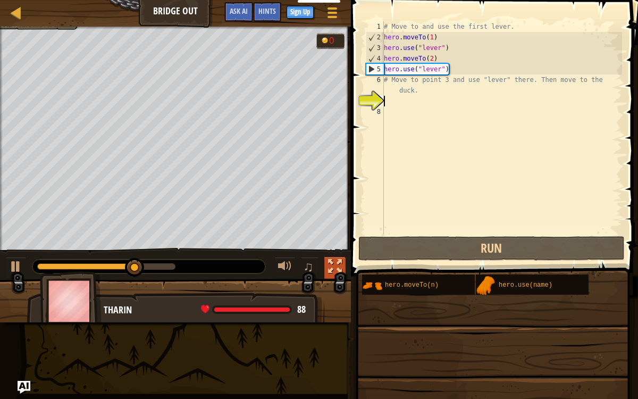
click at [334, 270] on div at bounding box center [335, 267] width 14 height 14
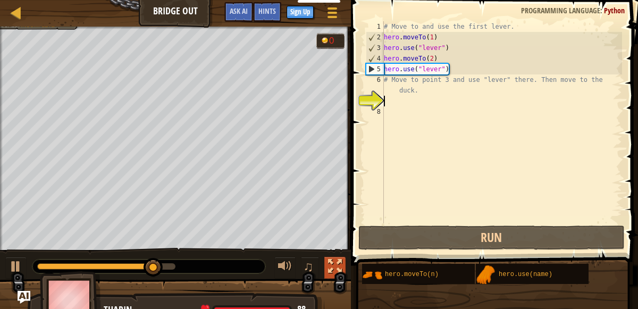
click at [335, 262] on div at bounding box center [335, 267] width 14 height 14
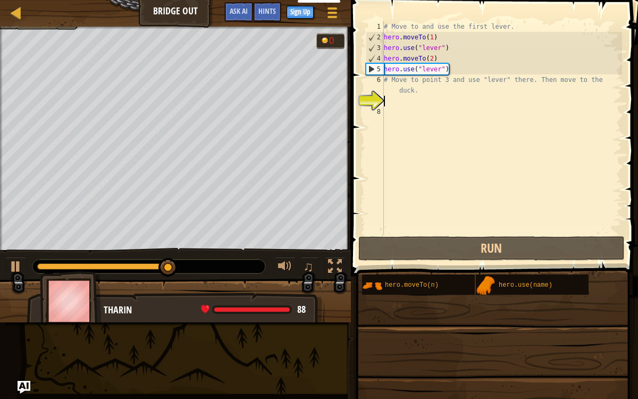
click at [426, 98] on div "# Move to and use the first lever. hero . moveTo ( 1 ) hero . use ( "lever" ) h…" at bounding box center [502, 138] width 240 height 234
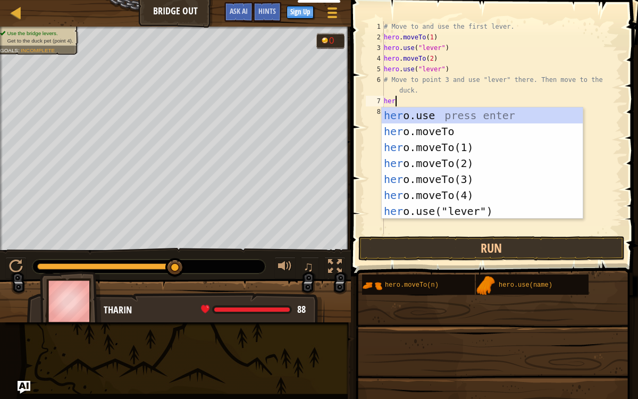
scroll to position [5, 1]
click at [464, 180] on div "hero .use press enter hero .moveTo press enter hero .moveTo(1) press enter hero…" at bounding box center [483, 179] width 202 height 144
type textarea "hero.moveTo(3)"
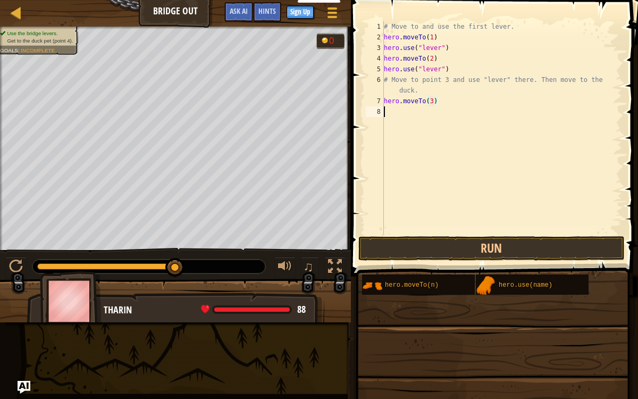
click at [412, 110] on div "# Move to and use the first lever. hero . moveTo ( 1 ) hero . use ( "lever" ) h…" at bounding box center [502, 138] width 240 height 234
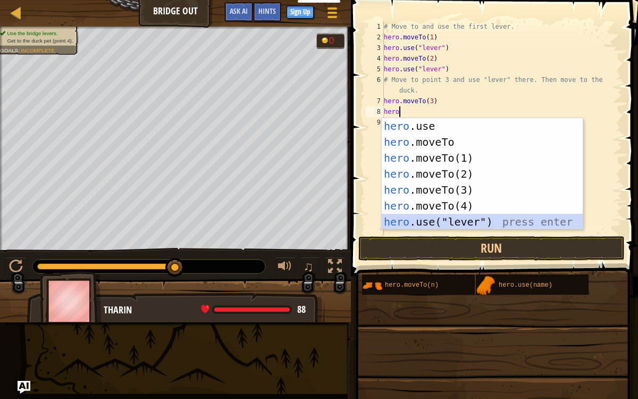
click at [456, 221] on div "hero .use press enter hero .moveTo press enter hero .moveTo(1) press enter hero…" at bounding box center [483, 190] width 202 height 144
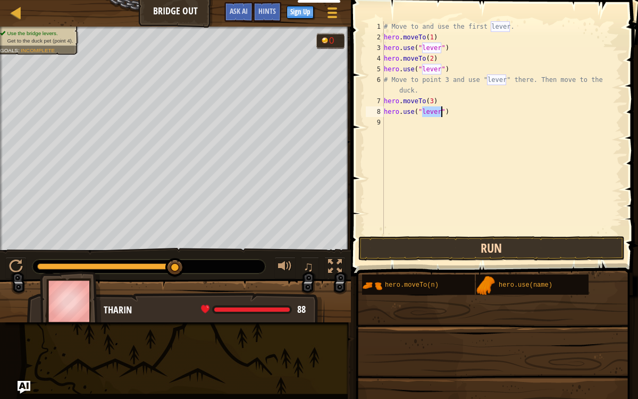
type textarea "hero.use("lever")"
click at [460, 255] on button "Run" at bounding box center [492, 248] width 266 height 24
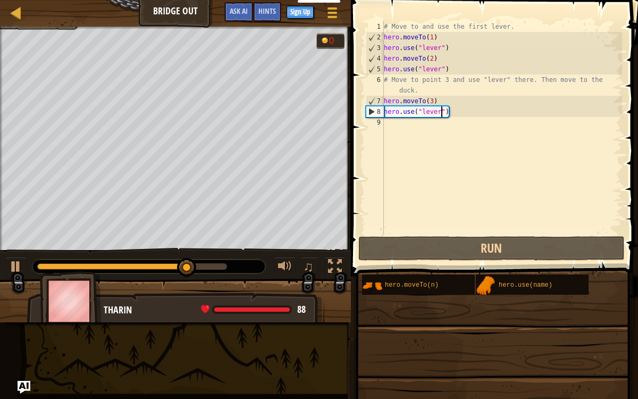
click at [454, 141] on div "# Move to and use the first lever. hero . moveTo ( 1 ) hero . use ( "lever" ) h…" at bounding box center [502, 138] width 240 height 234
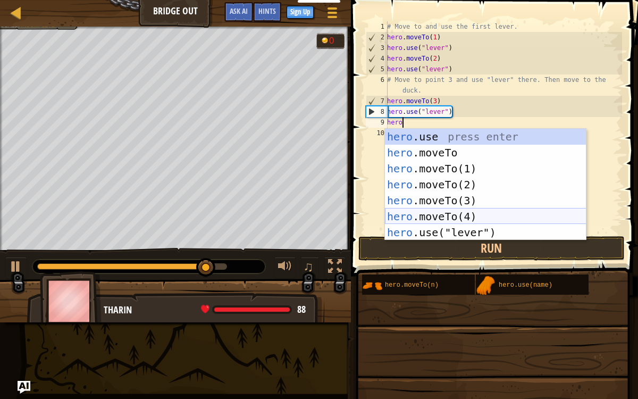
click at [415, 215] on div "hero .use press enter hero .moveTo press enter hero .moveTo(1) press enter hero…" at bounding box center [486, 201] width 202 height 144
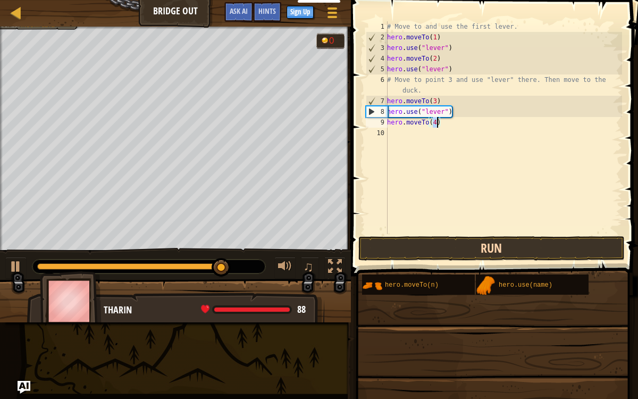
type textarea "hero.moveTo(4)"
click at [413, 253] on button "Run" at bounding box center [492, 248] width 266 height 24
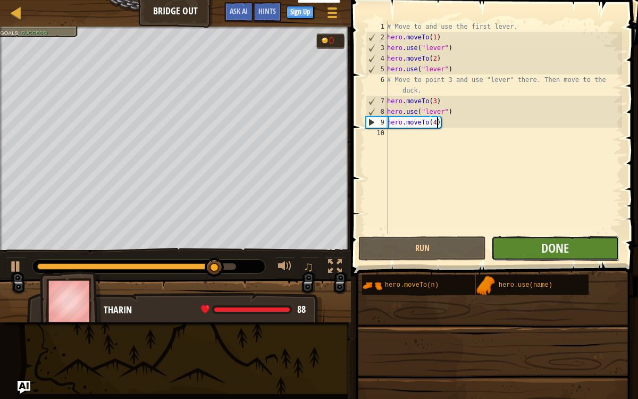
click at [527, 249] on button "Done" at bounding box center [555, 248] width 128 height 24
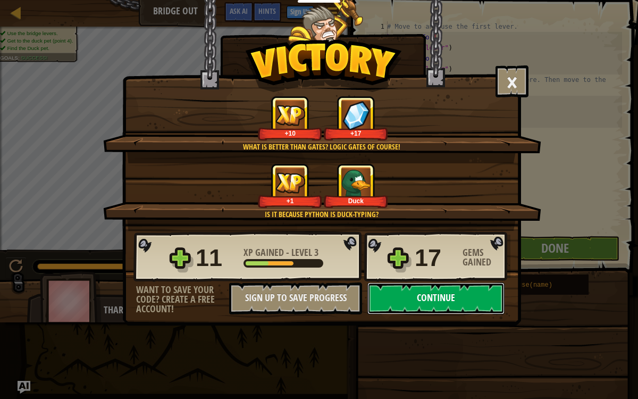
click at [407, 296] on button "Continue" at bounding box center [436, 298] width 137 height 32
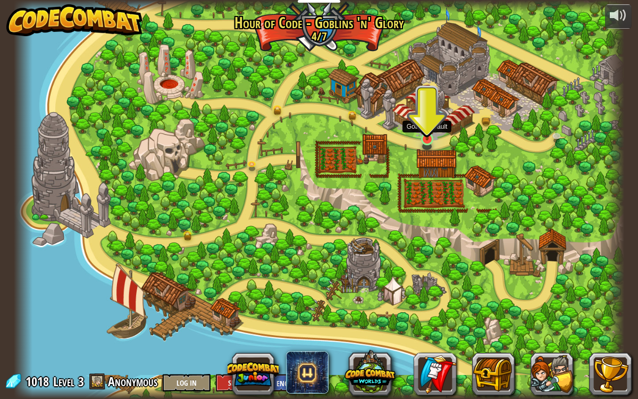
click at [422, 138] on img at bounding box center [427, 122] width 15 height 35
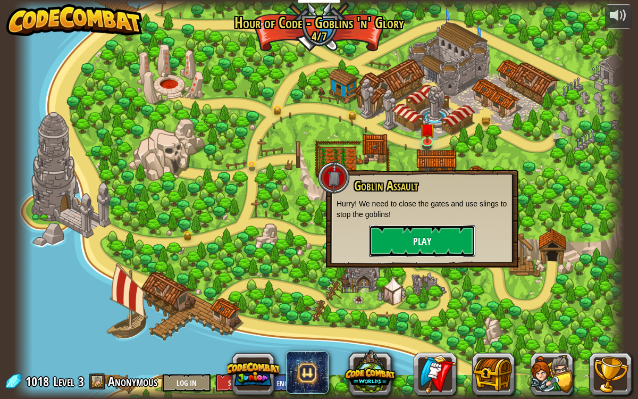
click at [427, 233] on button "Play" at bounding box center [422, 241] width 106 height 32
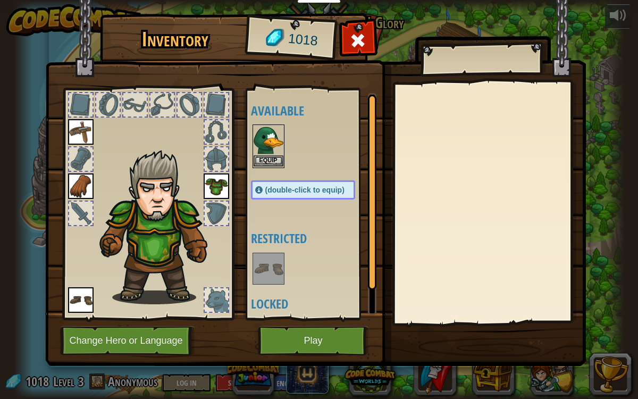
click at [269, 154] on img at bounding box center [269, 141] width 30 height 30
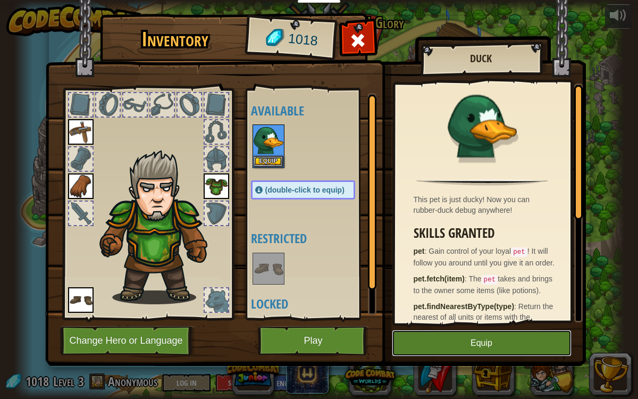
click at [448, 309] on button "Equip" at bounding box center [482, 343] width 180 height 27
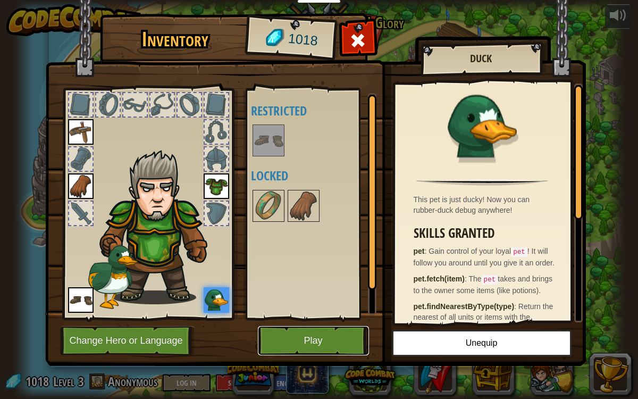
click at [315, 309] on button "Play" at bounding box center [313, 340] width 111 height 29
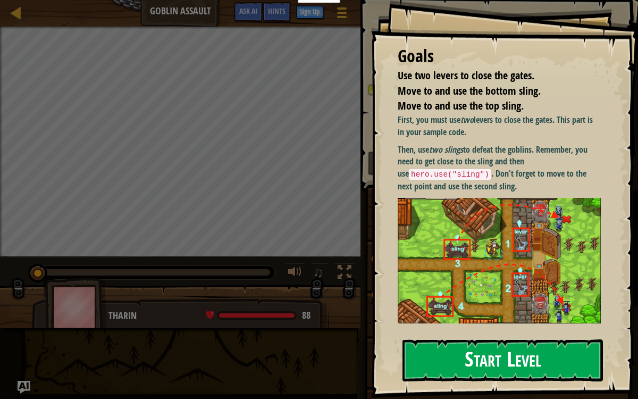
click at [529, 309] on button "Start Level" at bounding box center [503, 360] width 201 height 42
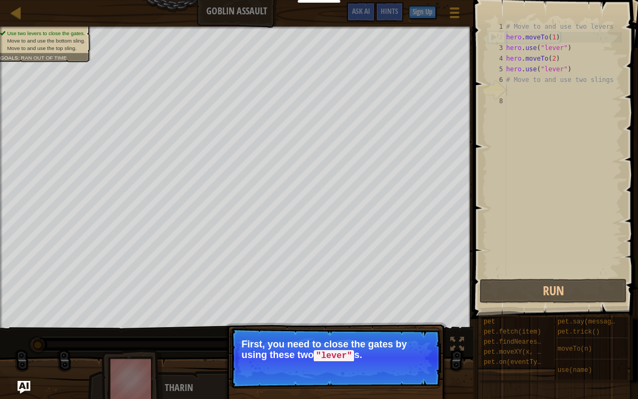
click at [415, 309] on button "Continue" at bounding box center [411, 370] width 44 height 14
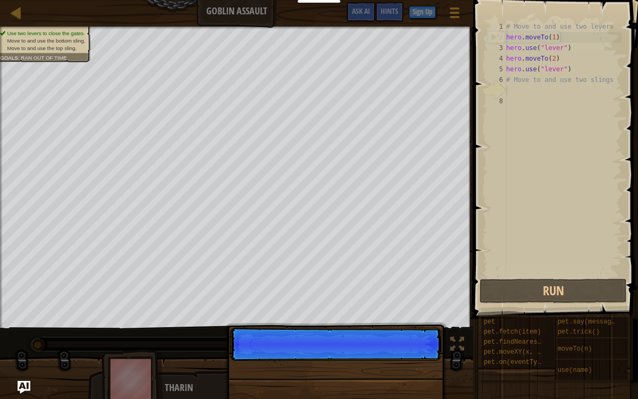
scroll to position [5, 0]
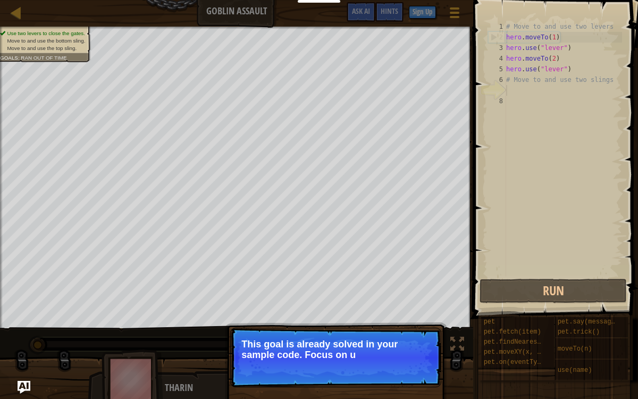
click at [413, 309] on p "Continue This goal is already solved in your sample code. Focus on u" at bounding box center [335, 358] width 211 height 60
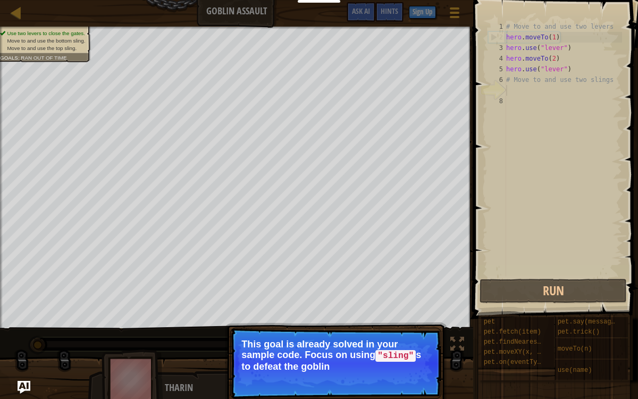
click at [415, 309] on p "This goal is already solved in your sample code. Focus on using "sling" s to de…" at bounding box center [335, 355] width 189 height 33
click at [420, 309] on button "Continue" at bounding box center [411, 381] width 44 height 14
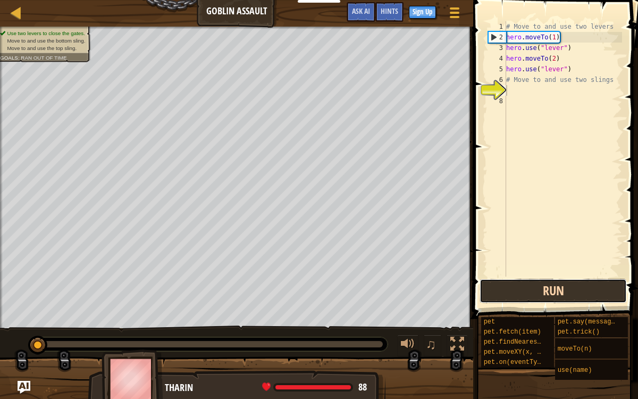
click at [487, 290] on button "Run" at bounding box center [553, 291] width 147 height 24
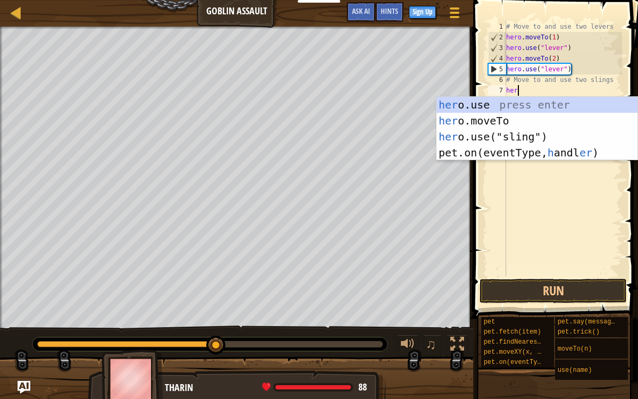
scroll to position [5, 1]
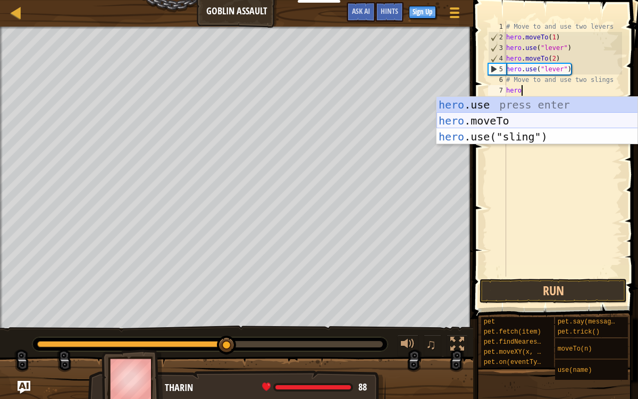
click at [547, 117] on div "hero .use press enter hero .moveTo press enter hero .use("sling") press enter" at bounding box center [538, 137] width 202 height 80
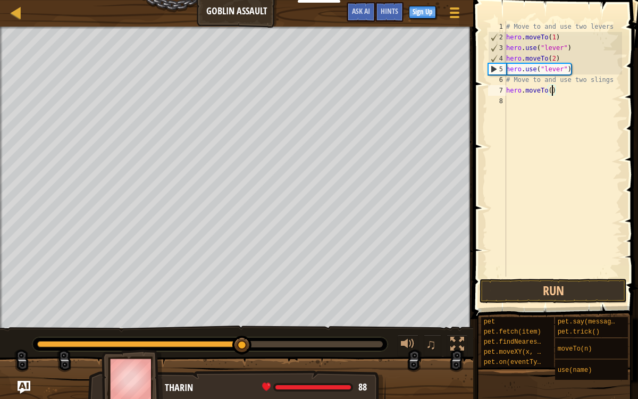
type textarea "hero.moveTo(3)"
click at [527, 98] on div "# Move to and use two levers hero . moveTo ( 1 ) hero . use ( "lever" ) hero . …" at bounding box center [563, 159] width 118 height 277
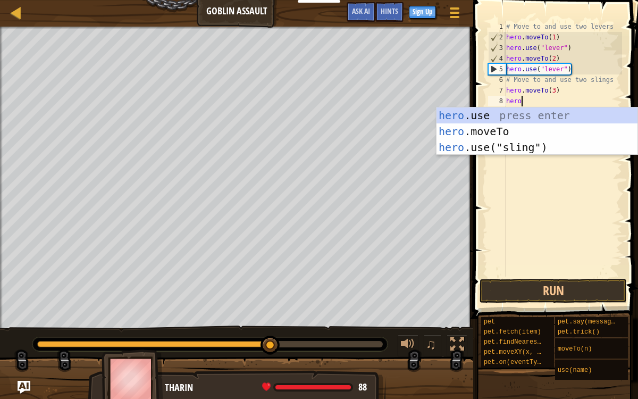
scroll to position [5, 1]
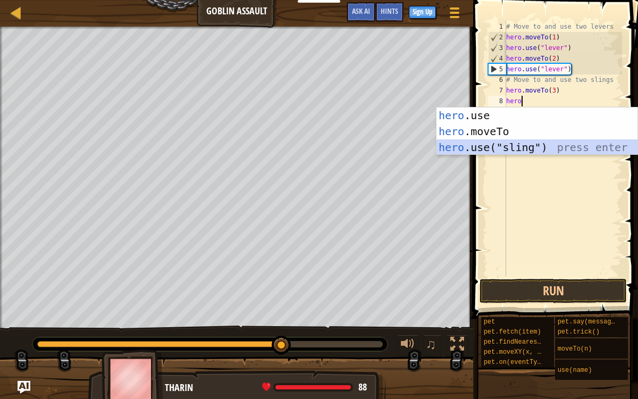
click at [512, 149] on div "hero .use press enter hero .moveTo press enter hero .use("sling") press enter" at bounding box center [538, 147] width 202 height 80
type textarea "hero.use("sling")"
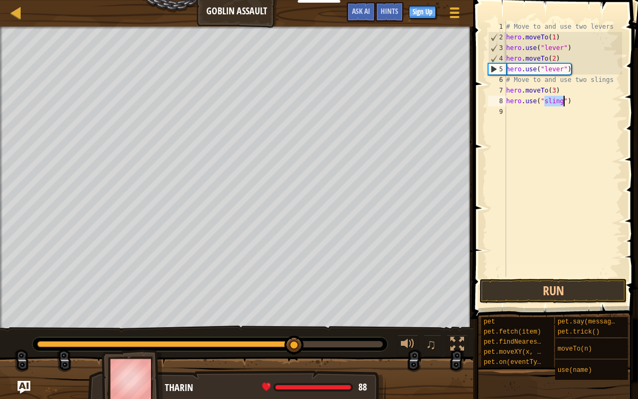
click at [559, 122] on div "# Move to and use two levers hero . moveTo ( 1 ) hero . use ( "lever" ) hero . …" at bounding box center [563, 159] width 118 height 277
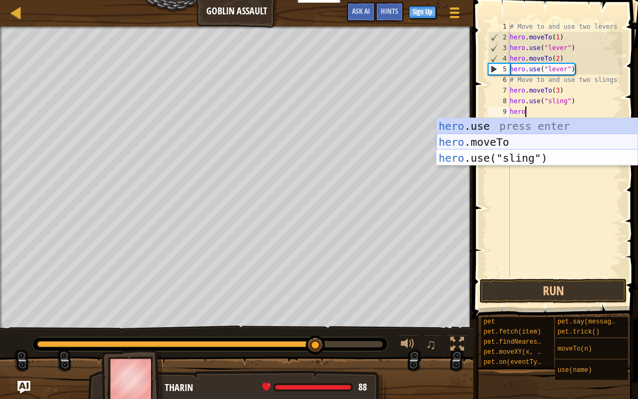
click at [539, 136] on div "hero .use press enter hero .moveTo press enter hero .use("sling") press enter" at bounding box center [538, 158] width 202 height 80
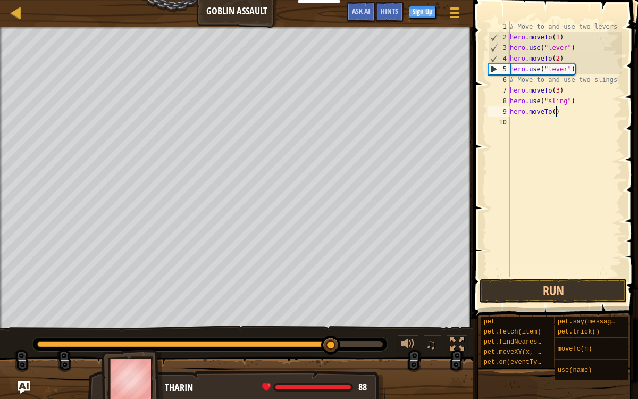
type textarea "hero.moveTo(4)"
click at [564, 122] on div "# Move to and use two levers hero . moveTo ( 1 ) hero . use ( "lever" ) hero . …" at bounding box center [565, 159] width 115 height 277
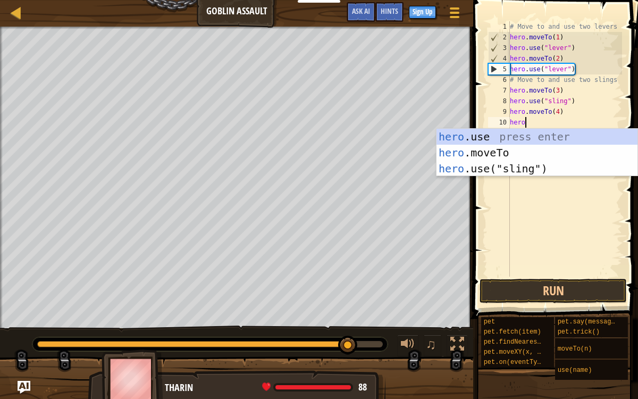
scroll to position [5, 1]
click at [554, 168] on div "hero .use press enter hero .moveTo press enter hero .use("sling") press enter" at bounding box center [538, 169] width 202 height 80
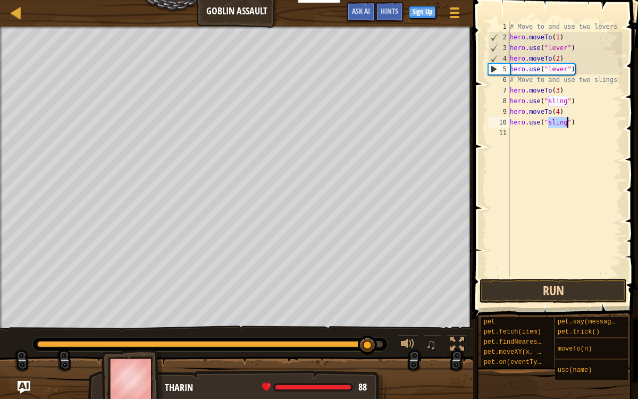
type textarea "hero.use("sling")"
click at [554, 280] on button "Run" at bounding box center [553, 291] width 147 height 24
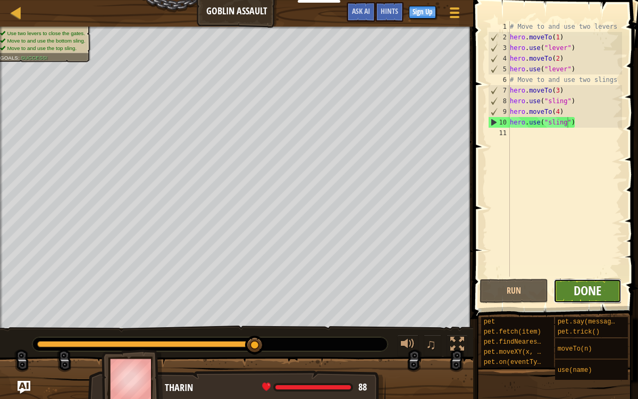
click at [589, 288] on span "Done" at bounding box center [588, 290] width 28 height 17
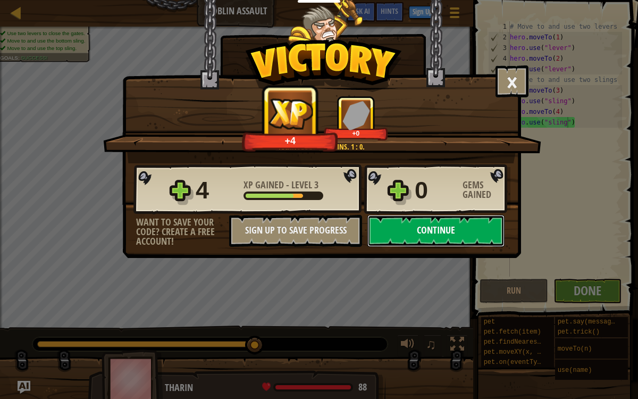
click at [459, 235] on button "Continue" at bounding box center [436, 231] width 137 height 32
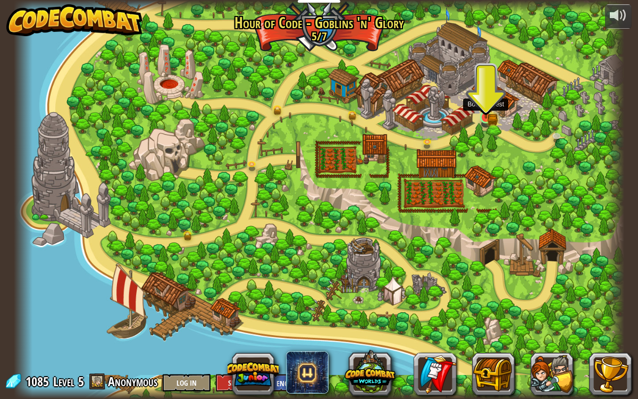
click at [487, 103] on img at bounding box center [486, 101] width 9 height 9
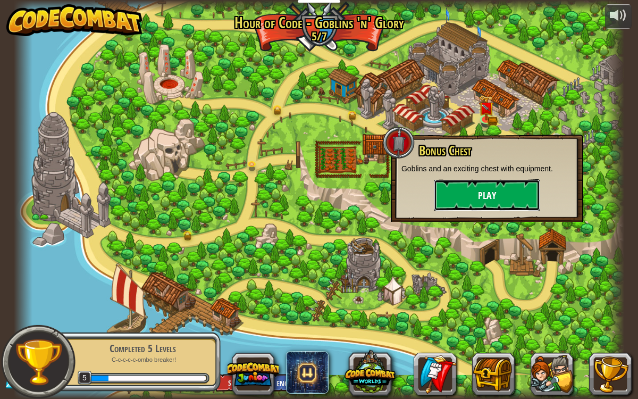
click at [478, 182] on button "Play" at bounding box center [487, 195] width 106 height 32
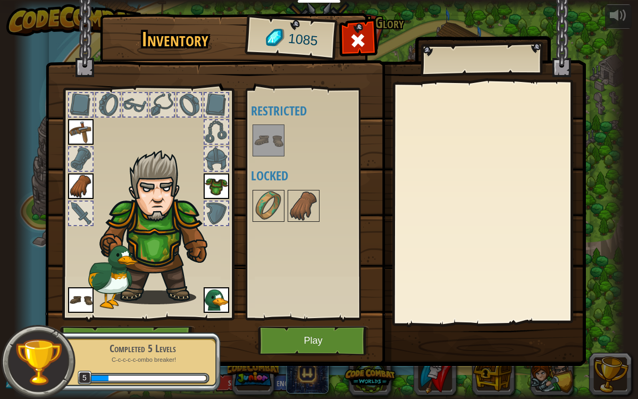
click at [291, 266] on div "Available Equip Equip Equip Equip (double-click to equip) Restricted Locked" at bounding box center [314, 204] width 126 height 222
click at [290, 309] on button "Play" at bounding box center [313, 340] width 111 height 29
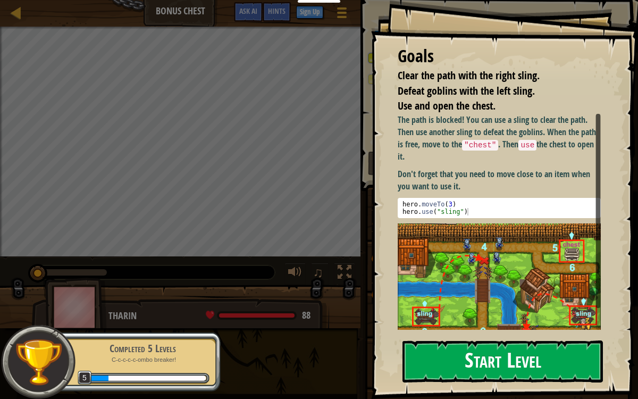
click at [436, 309] on button "Start Level" at bounding box center [503, 361] width 201 height 42
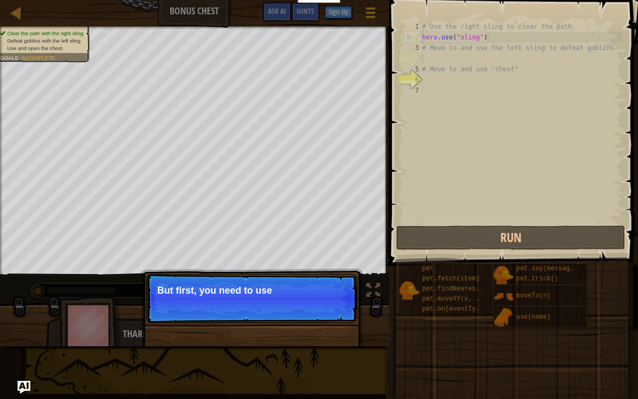
click at [328, 309] on p "Continue But first, you need to use" at bounding box center [251, 298] width 211 height 49
click at [328, 309] on p "Continue But first, you need to use those slings t" at bounding box center [251, 298] width 211 height 49
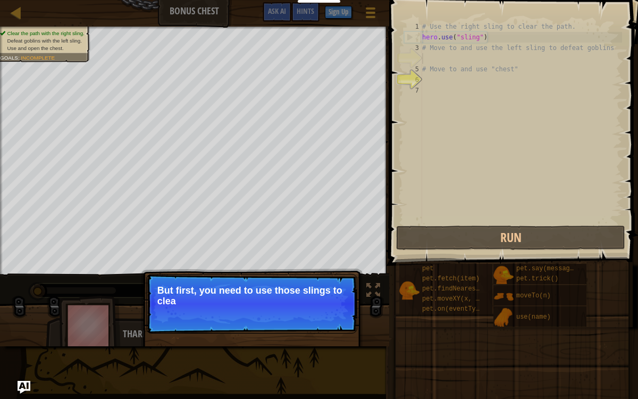
click at [328, 309] on p "Continue But first, you need to use those slings to clea" at bounding box center [251, 304] width 211 height 60
click at [328, 309] on p "Continue But first, you need to use those slings to clear the" at bounding box center [251, 304] width 211 height 60
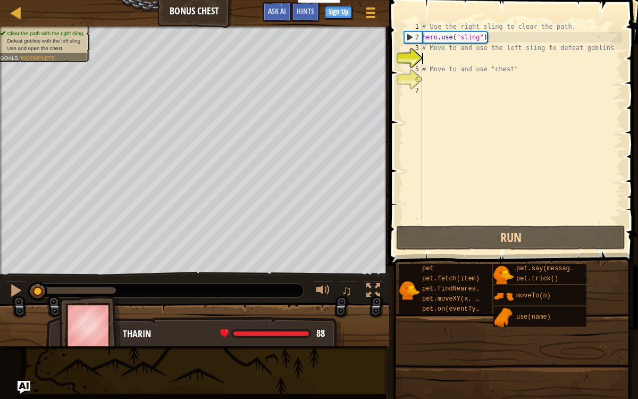
scroll to position [5, 0]
click at [513, 56] on div "# Use the right sling to clear the path. hero . use ( "sling" ) # Move to and u…" at bounding box center [521, 132] width 202 height 223
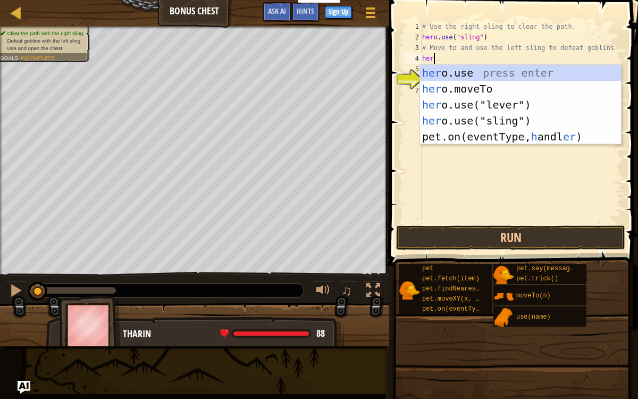
scroll to position [5, 1]
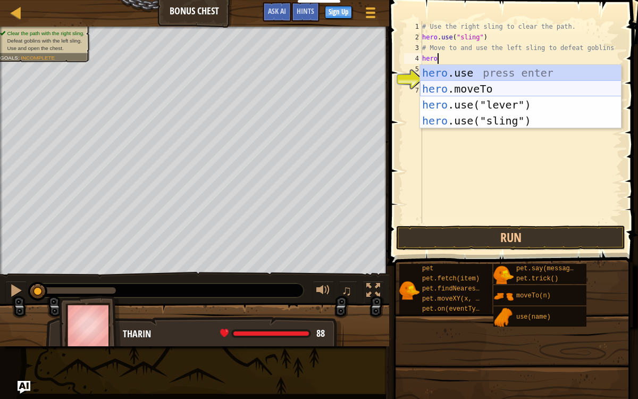
click at [528, 89] on div "hero .use press enter hero .moveTo press enter hero .use("lever") press enter h…" at bounding box center [521, 113] width 202 height 96
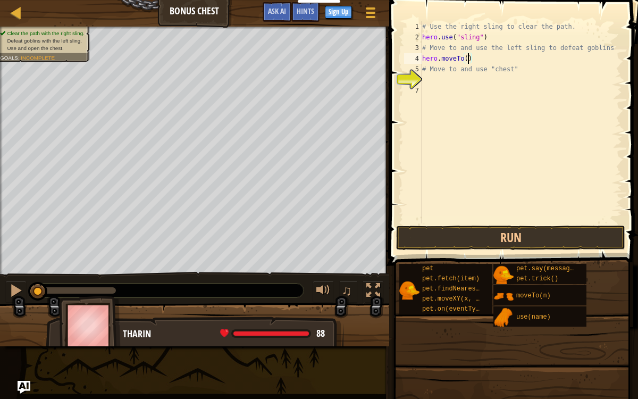
scroll to position [5, 4]
type textarea "hero.moveTo(2)"
click at [449, 244] on button "Run" at bounding box center [510, 238] width 229 height 24
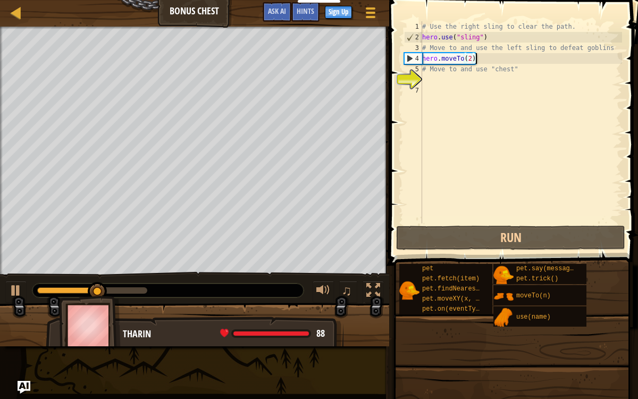
click at [489, 61] on div "# Use the right sling to clear the path. hero . use ( "sling" ) # Move to and u…" at bounding box center [521, 132] width 202 height 223
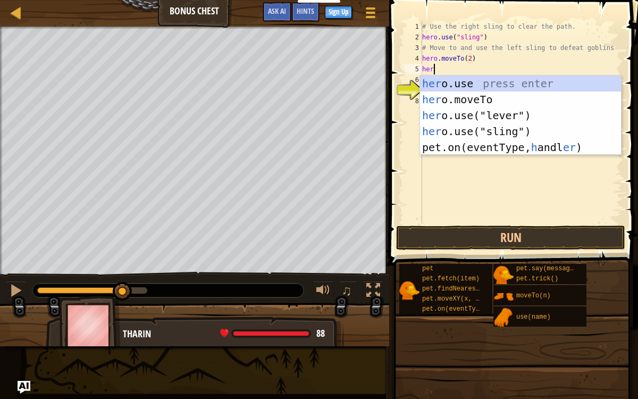
scroll to position [5, 1]
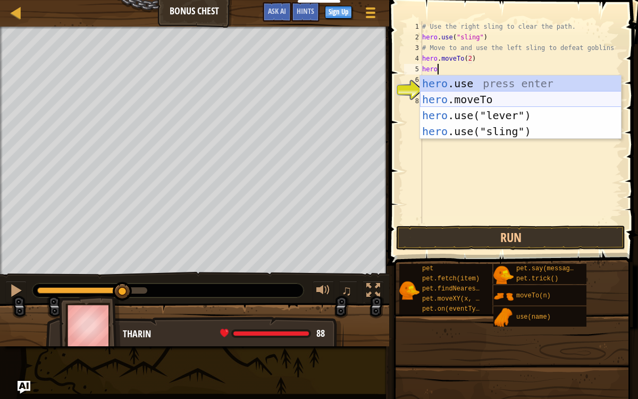
click at [501, 104] on div "hero .use press enter hero .moveTo press enter hero .use("lever") press enter h…" at bounding box center [521, 124] width 202 height 96
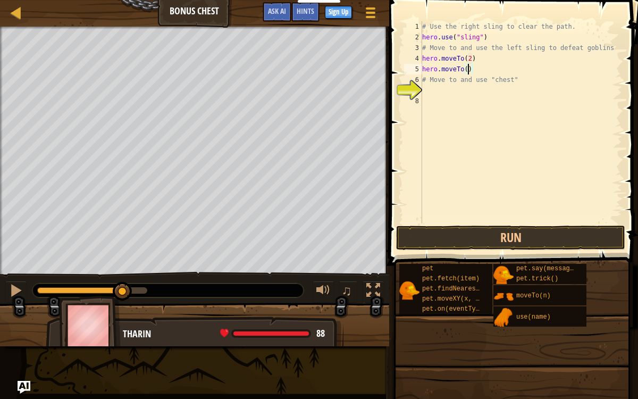
type textarea "hero.moveTo(3)"
click at [486, 64] on div "# Use the right sling to clear the path. hero . use ( "sling" ) # Move to and u…" at bounding box center [521, 132] width 202 height 223
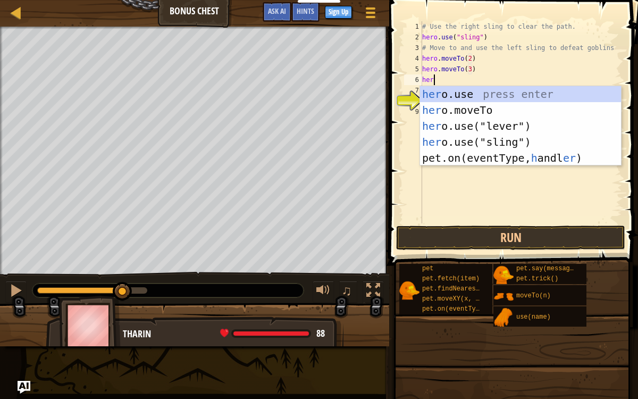
scroll to position [5, 1]
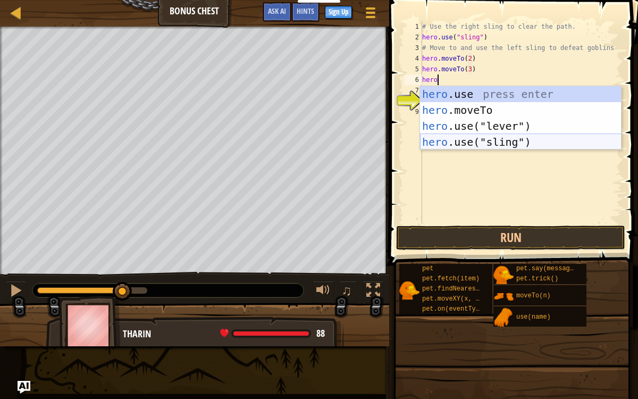
click at [476, 136] on div "hero .use press enter hero .moveTo press enter hero .use("lever") press enter h…" at bounding box center [521, 134] width 202 height 96
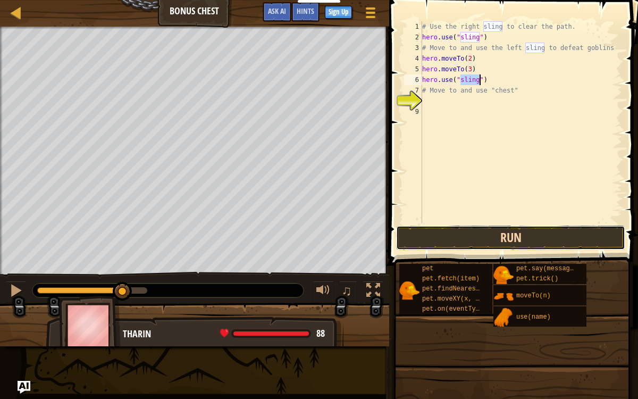
click at [459, 234] on button "Run" at bounding box center [510, 238] width 229 height 24
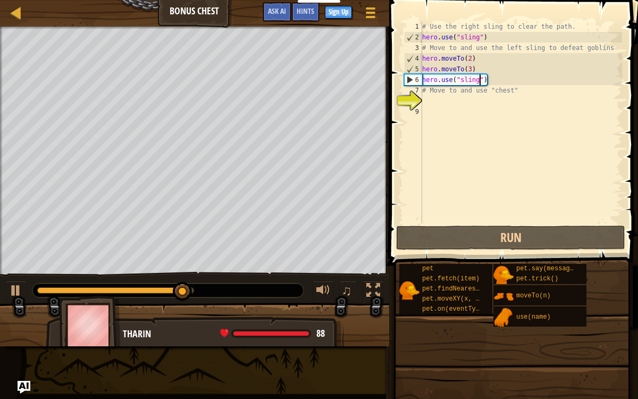
click at [521, 93] on div "# Use the right sling to clear the path. hero . use ( "sling" ) # Move to and u…" at bounding box center [521, 132] width 202 height 223
type textarea "# Move to and use "chest""
click at [494, 98] on div "# Use the right sling to clear the path. hero . use ( "sling" ) # Move to and u…" at bounding box center [521, 132] width 202 height 223
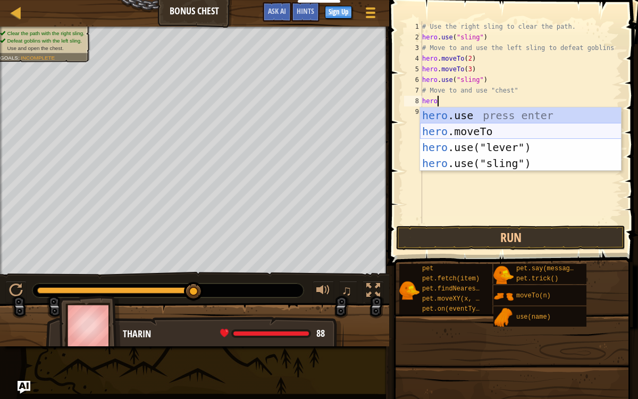
click at [468, 135] on div "hero .use press enter hero .moveTo press enter hero .use("lever") press enter h…" at bounding box center [521, 155] width 202 height 96
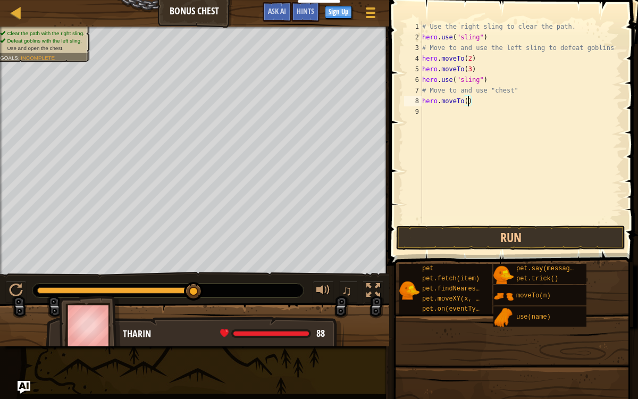
type textarea "hero.moveTo(4)"
click at [463, 109] on div "# Use the right sling to clear the path. hero . use ( "sling" ) # Move to and u…" at bounding box center [521, 132] width 202 height 223
click at [463, 107] on div "# Use the right sling to clear the path. hero . use ( "sling" ) # Move to and u…" at bounding box center [521, 132] width 202 height 223
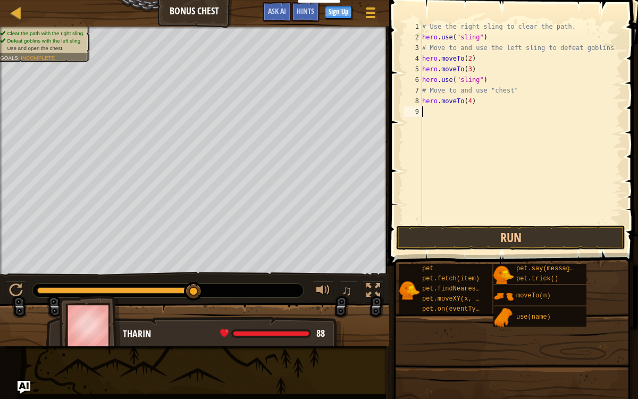
click at [474, 102] on div "# Use the right sling to clear the path. hero . use ( "sling" ) # Move to and u…" at bounding box center [521, 132] width 202 height 223
click at [472, 102] on div "# Use the right sling to clear the path. hero . use ( "sling" ) # Move to and u…" at bounding box center [521, 132] width 202 height 223
type textarea "hero.moveTo(6)"
click at [464, 110] on div "# Use the right sling to clear the path. hero . use ( "sling" ) # Move to and u…" at bounding box center [521, 132] width 202 height 223
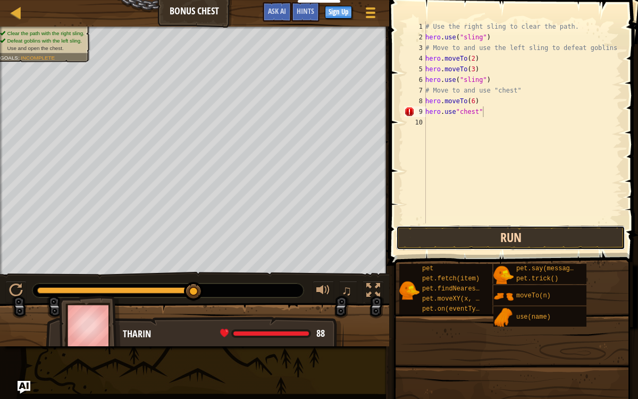
click at [440, 240] on button "Run" at bounding box center [510, 238] width 229 height 24
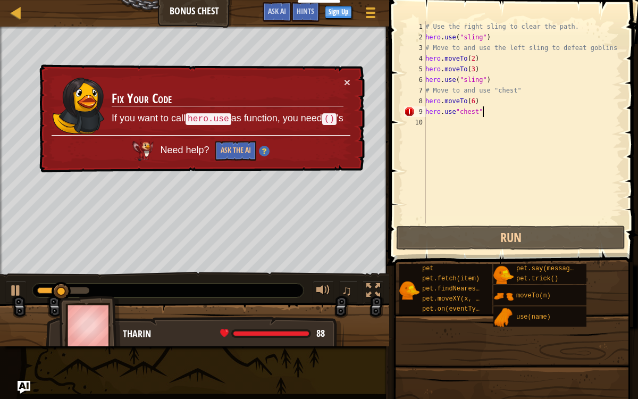
click at [456, 111] on div "# Use the right sling to clear the path. hero . use ( "sling" ) # Move to and u…" at bounding box center [522, 132] width 199 height 223
type textarea "hero.use("chest""
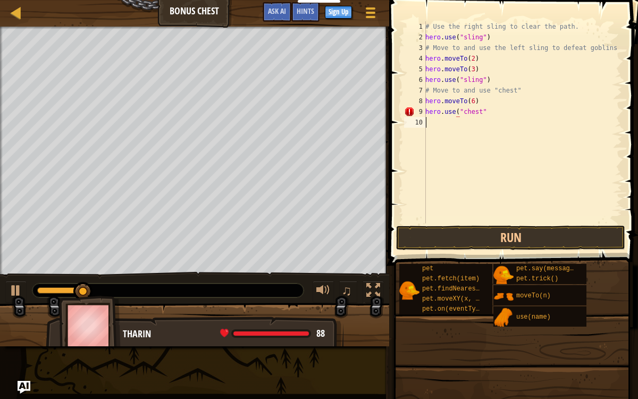
click at [495, 118] on div "# Use the right sling to clear the path. hero . use ( "sling" ) # Move to and u…" at bounding box center [522, 132] width 199 height 223
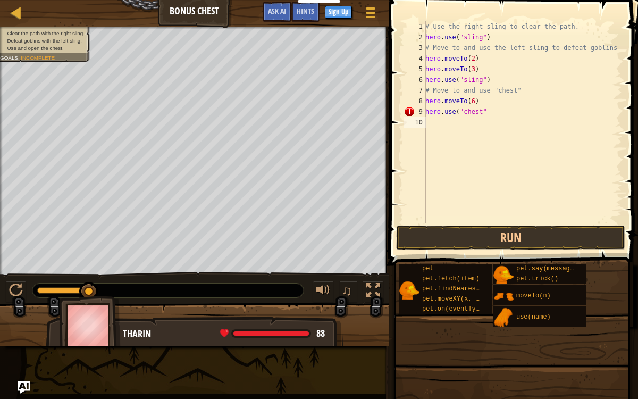
click at [494, 115] on div "# Use the right sling to clear the path. hero . use ( "sling" ) # Move to and u…" at bounding box center [522, 132] width 199 height 223
type textarea "hero.use("chest")"
click at [453, 234] on button "Run" at bounding box center [510, 238] width 229 height 24
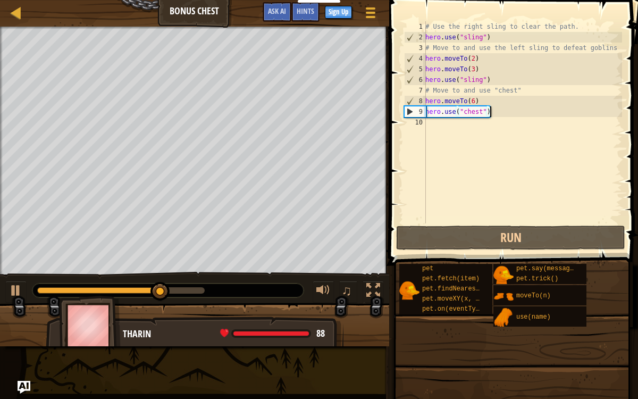
click at [503, 121] on div "# Use the right sling to clear the path. hero . use ( "sling" ) # Move to and u…" at bounding box center [522, 132] width 199 height 223
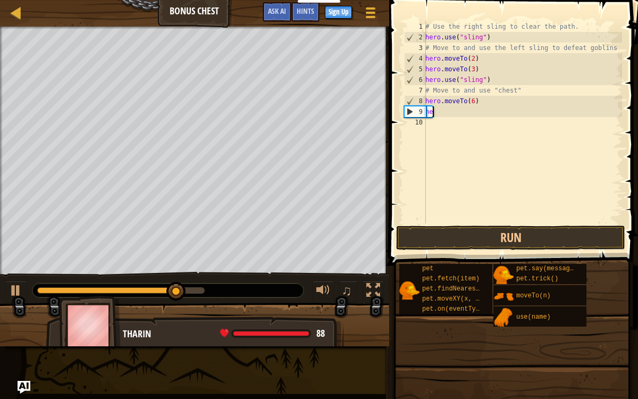
type textarea "h"
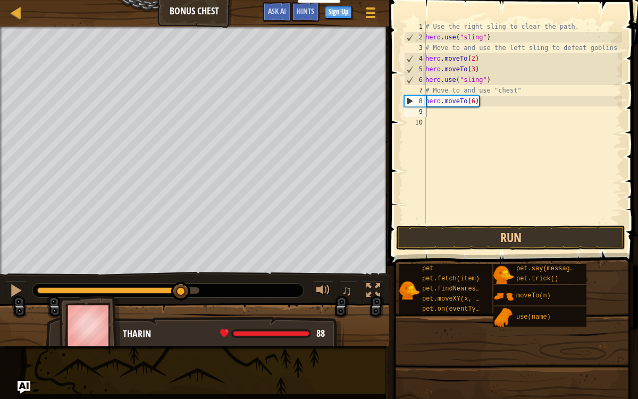
click at [493, 111] on div "# Use the right sling to clear the path. hero . use ( "sling" ) # Move to and u…" at bounding box center [522, 132] width 199 height 223
click at [477, 102] on div "# Use the right sling to clear the path. hero . use ( "sling" ) # Move to and u…" at bounding box center [522, 132] width 199 height 223
type textarea "hero.moveTo(4)"
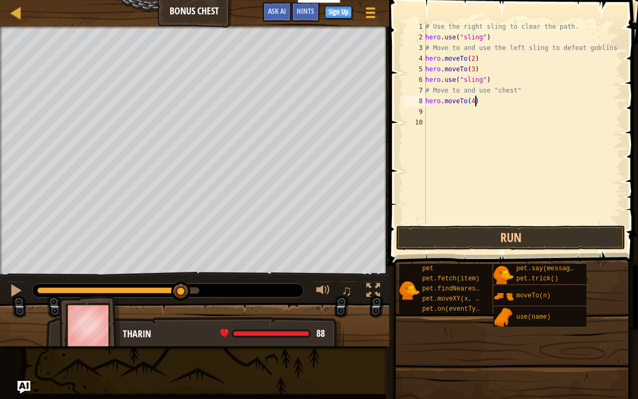
click at [438, 112] on div "# Use the right sling to clear the path. hero . use ( "sling" ) # Move to and u…" at bounding box center [522, 132] width 199 height 223
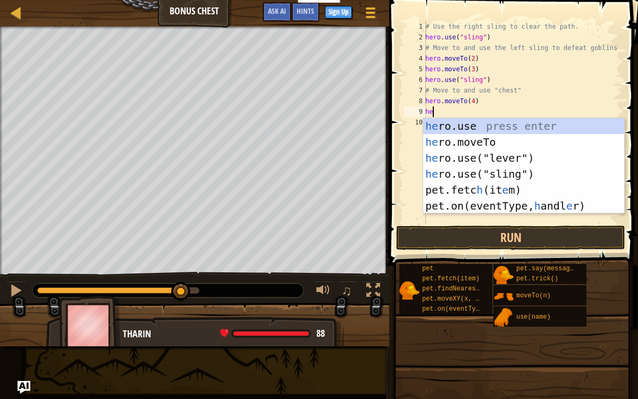
scroll to position [5, 1]
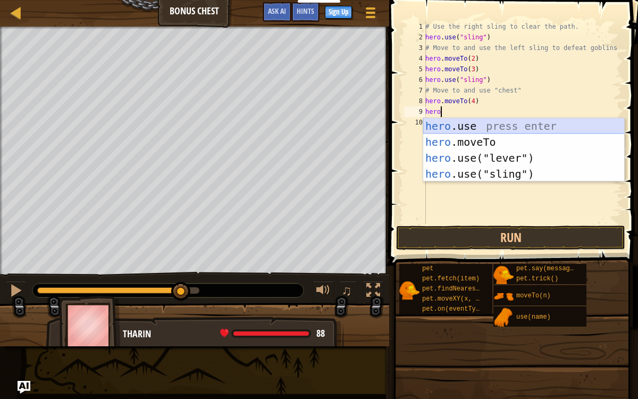
click at [444, 134] on div "hero .use press enter hero .moveTo press enter hero .use("lever") press enter h…" at bounding box center [524, 166] width 202 height 96
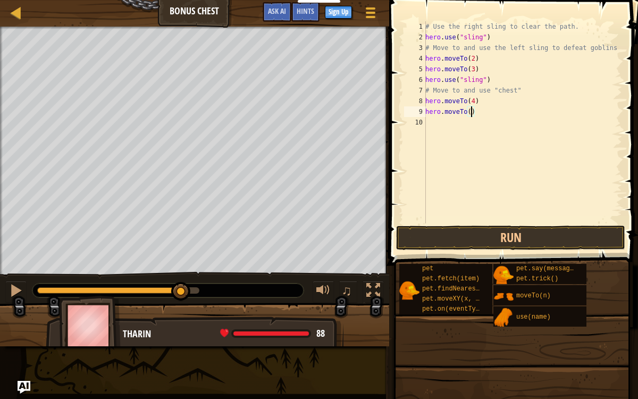
type textarea "hero.moveTo(5)"
click at [460, 119] on div "# Use the right sling to clear the path. hero . use ( "sling" ) # Move to and u…" at bounding box center [522, 132] width 199 height 223
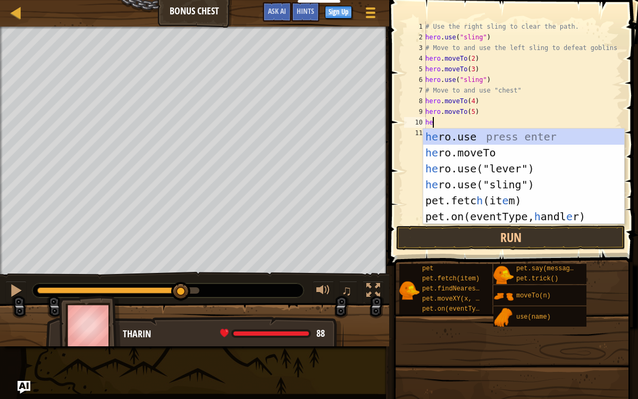
scroll to position [5, 1]
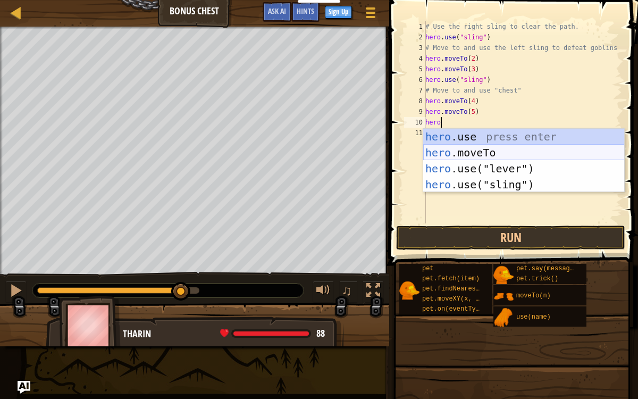
click at [478, 153] on div "hero .use press enter hero .moveTo press enter hero .use("lever") press enter h…" at bounding box center [524, 177] width 202 height 96
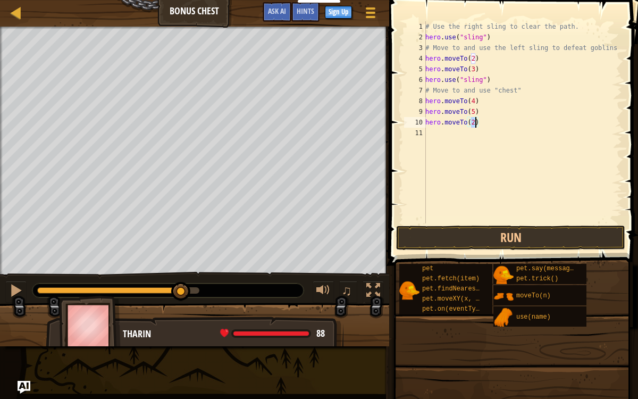
type textarea "hero.moveTo(6)"
click at [446, 138] on div "# Use the right sling to clear the path. hero . use ( "sling" ) # Move to and u…" at bounding box center [522, 132] width 199 height 223
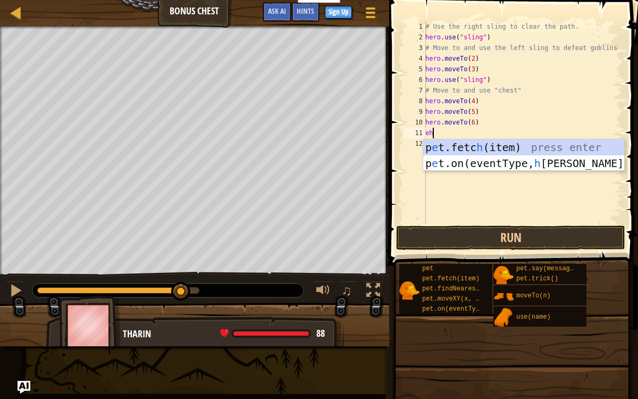
type textarea "e"
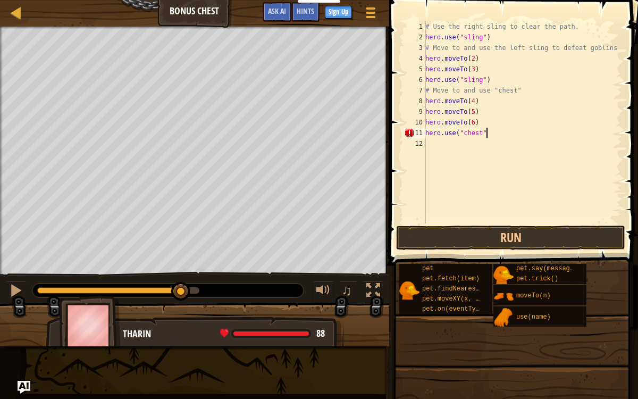
scroll to position [5, 4]
click at [440, 238] on button "Run" at bounding box center [510, 238] width 229 height 24
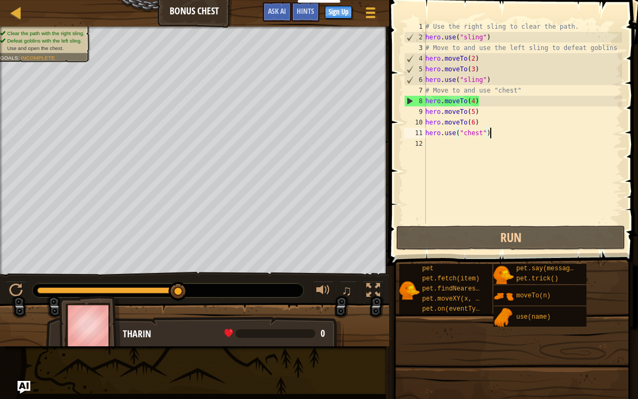
click at [526, 93] on div "# Use the right sling to clear the path. hero . use ( "sling" ) # Move to and u…" at bounding box center [522, 132] width 199 height 223
type textarea "# Move to and use "chest""
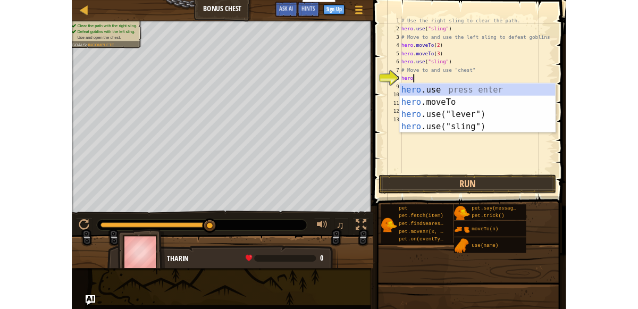
scroll to position [5, 1]
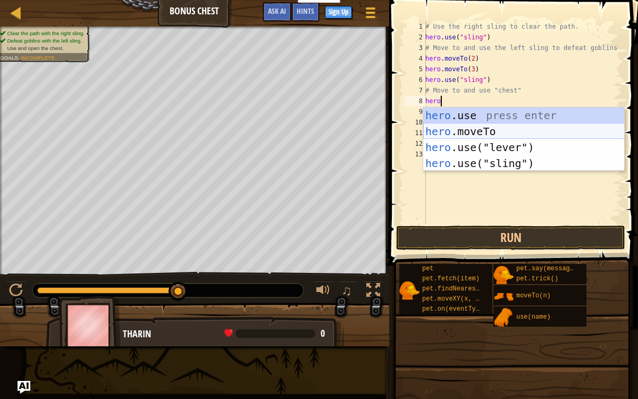
click at [513, 127] on div "hero .use press enter hero .moveTo press enter hero .use("lever") press enter h…" at bounding box center [524, 155] width 202 height 96
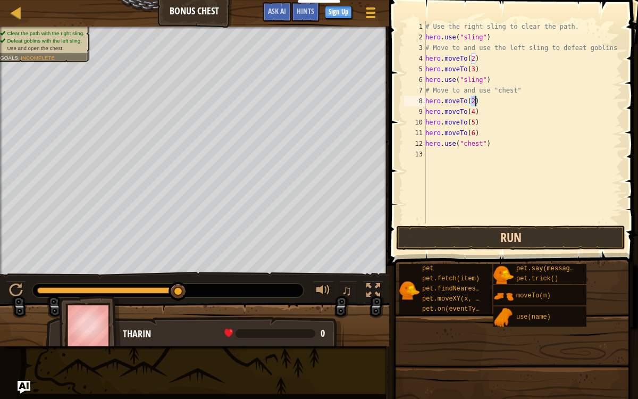
type textarea "hero.moveTo(2)"
click at [472, 234] on button "Run" at bounding box center [510, 238] width 229 height 24
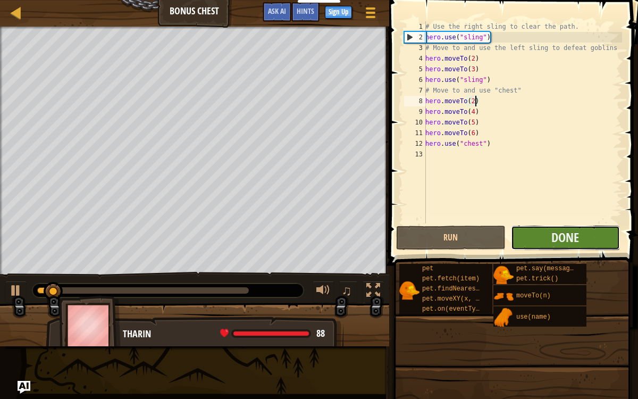
click at [544, 233] on button "Done" at bounding box center [565, 238] width 109 height 24
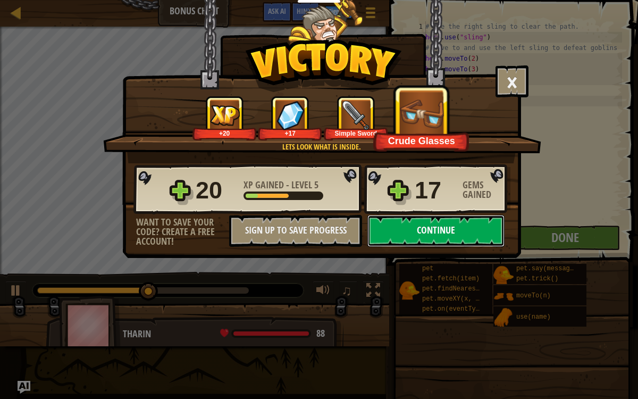
click at [474, 229] on button "Continue" at bounding box center [436, 231] width 137 height 32
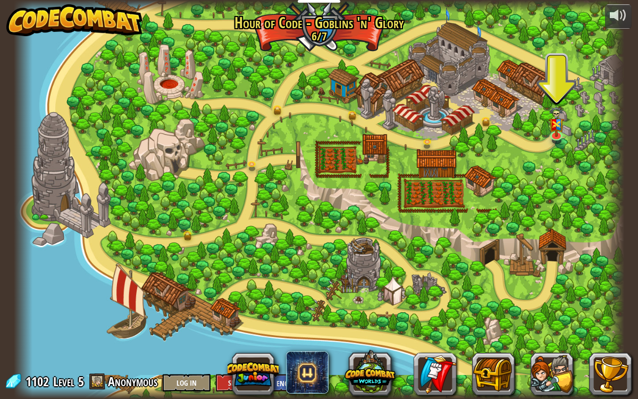
click at [544, 121] on div at bounding box center [319, 199] width 610 height 399
click at [553, 125] on img at bounding box center [556, 114] width 15 height 40
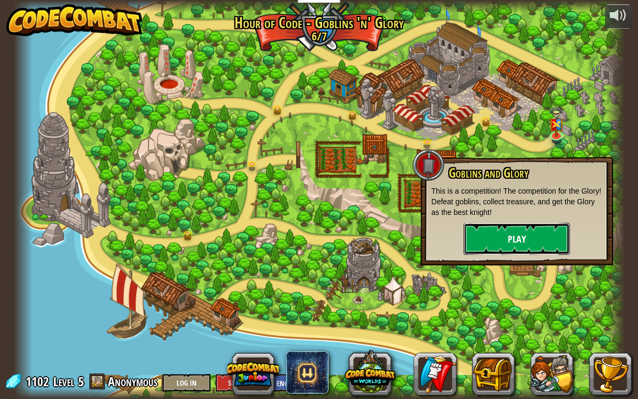
click at [503, 240] on button "Play" at bounding box center [517, 239] width 106 height 32
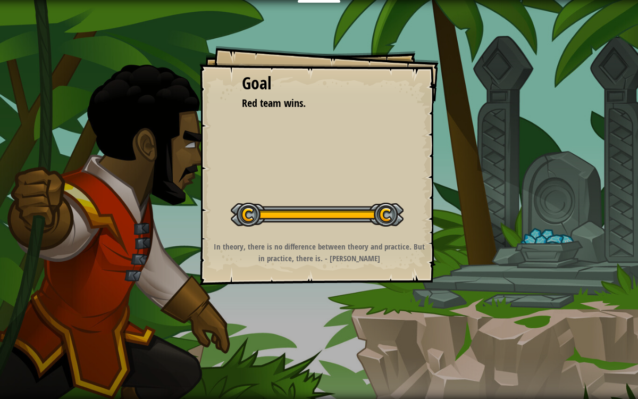
click at [328, 157] on div "Goal Red team wins. Start Level Error loading from server. Try refreshing the p…" at bounding box center [318, 165] width 239 height 239
click at [300, 169] on div "Goal Red team wins. Start Level Error loading from server. Try refreshing the p…" at bounding box center [318, 165] width 239 height 239
drag, startPoint x: 308, startPoint y: 11, endPoint x: 341, endPoint y: 382, distance: 372.3
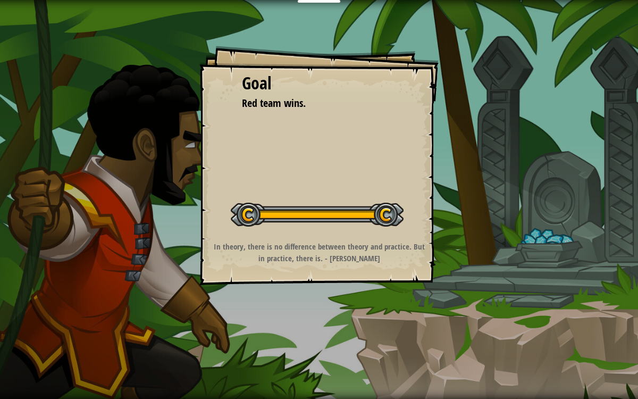
click at [341, 309] on div "Goal Red team wins. Start Level Error loading from server. Try refreshing the p…" at bounding box center [319, 199] width 638 height 399
